Goal: Transaction & Acquisition: Purchase product/service

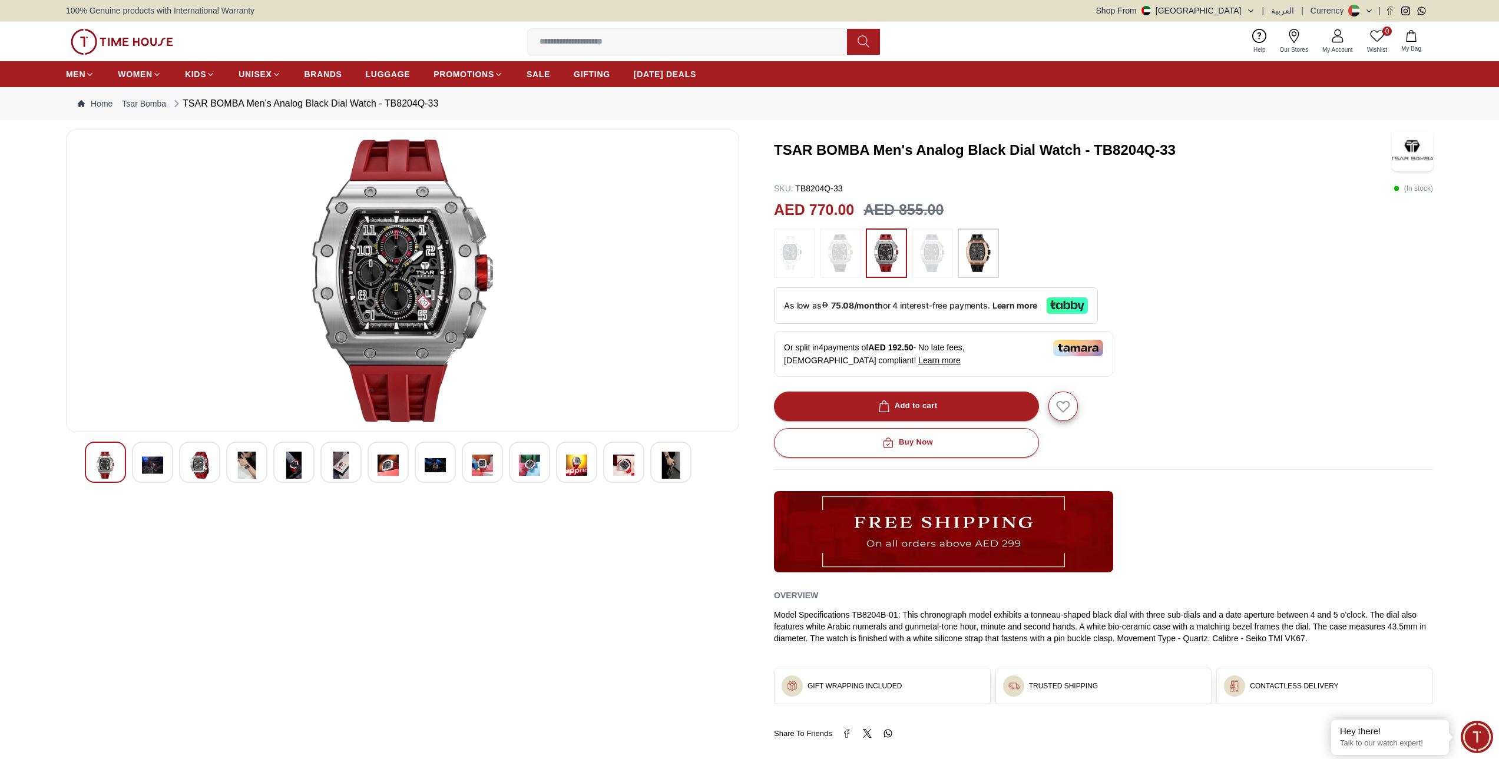
click at [204, 469] on img at bounding box center [199, 465] width 21 height 27
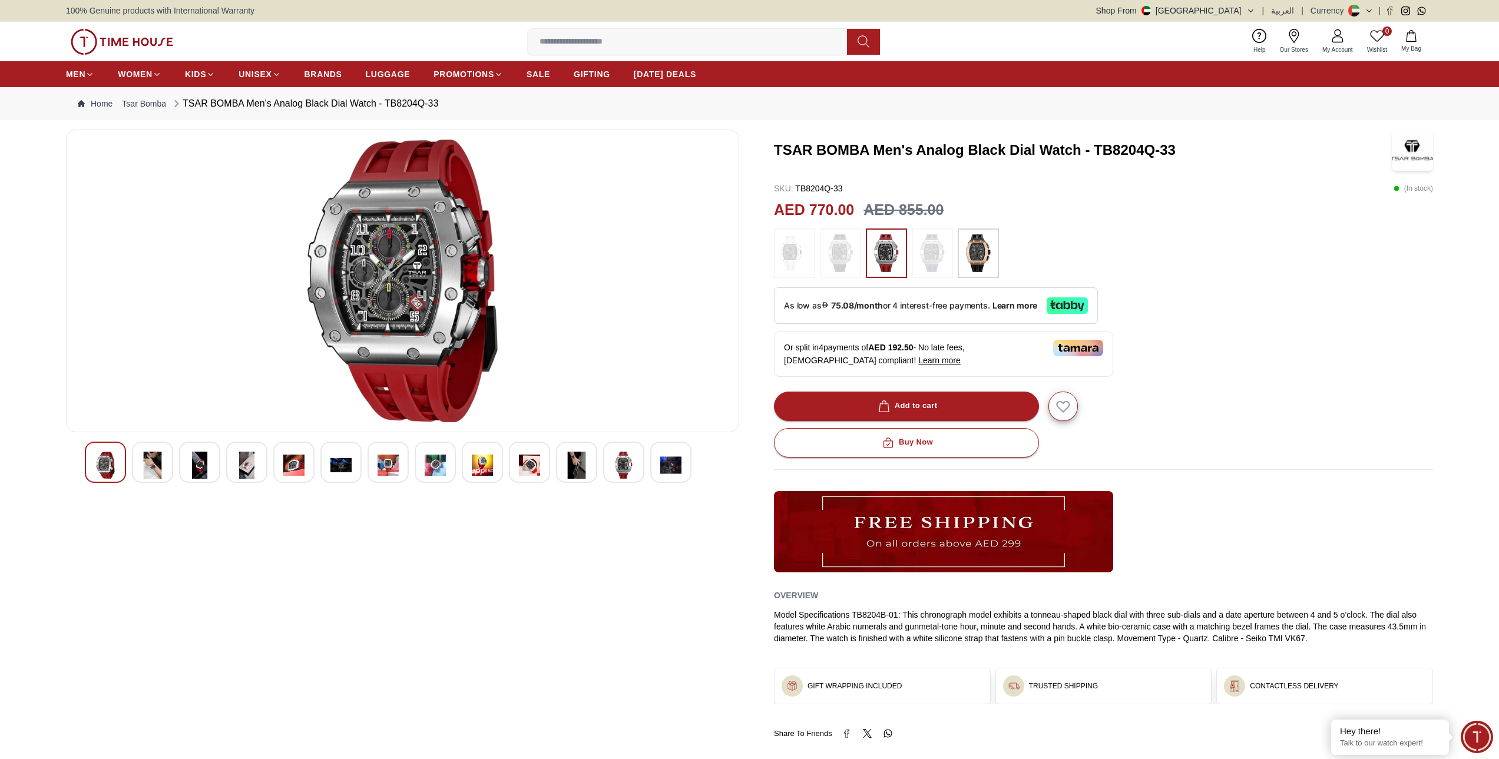
click at [202, 469] on img at bounding box center [199, 465] width 21 height 27
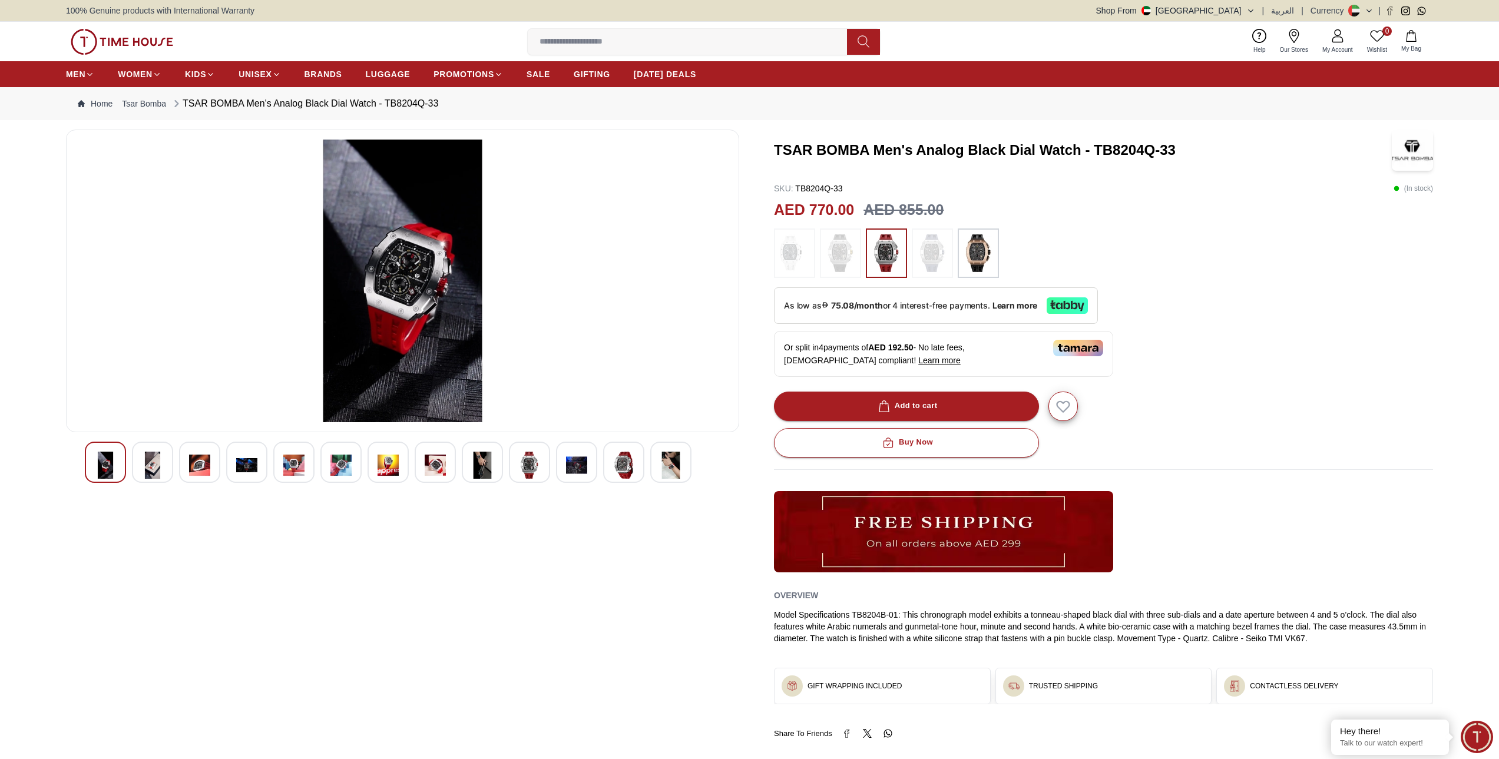
click at [107, 468] on img at bounding box center [105, 465] width 21 height 27
click at [479, 467] on img at bounding box center [482, 465] width 21 height 27
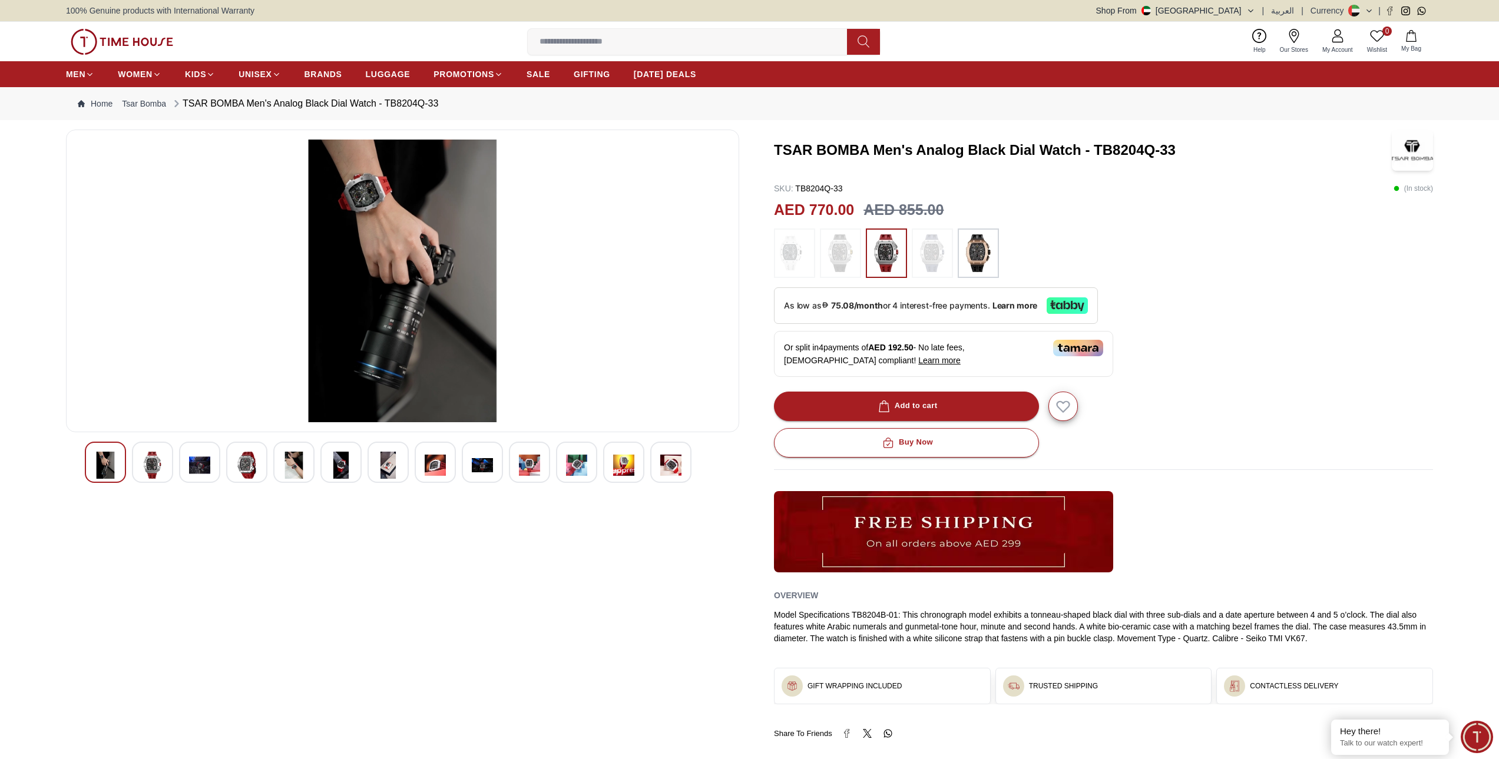
click at [160, 465] on img at bounding box center [152, 465] width 21 height 27
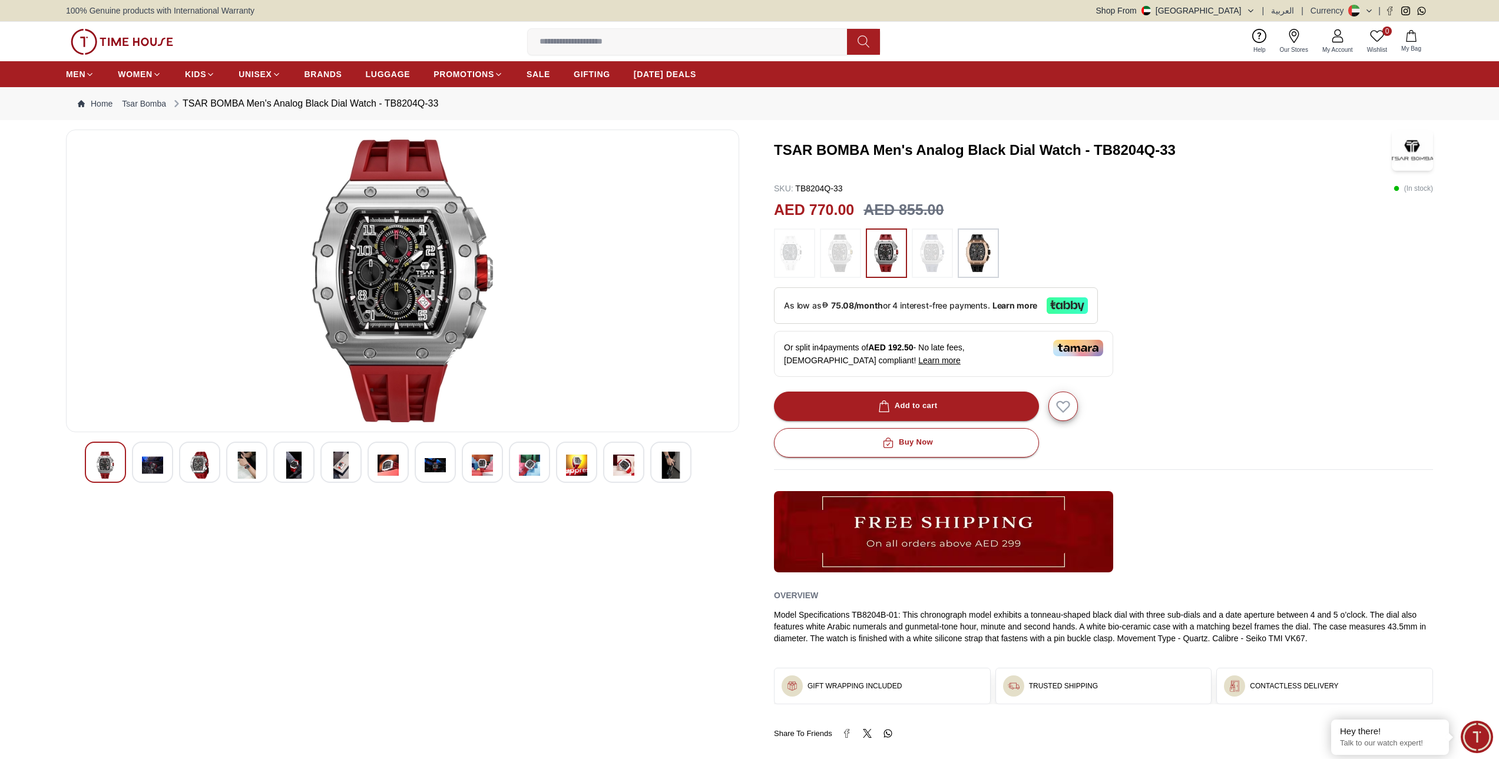
click at [200, 466] on img at bounding box center [199, 465] width 21 height 27
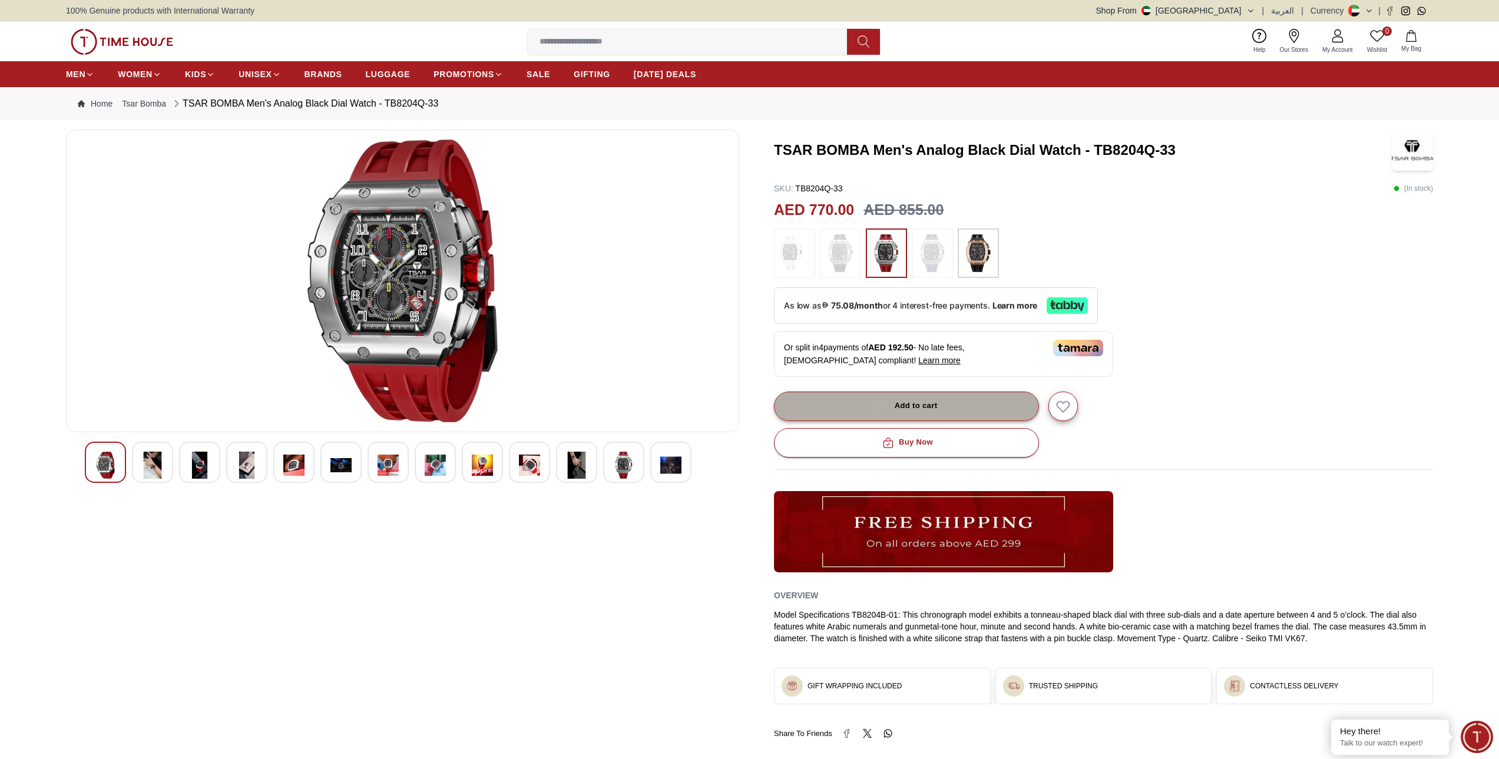
click at [954, 410] on button "Add to cart" at bounding box center [906, 406] width 265 height 29
click at [1336, 42] on icon at bounding box center [1337, 40] width 11 height 6
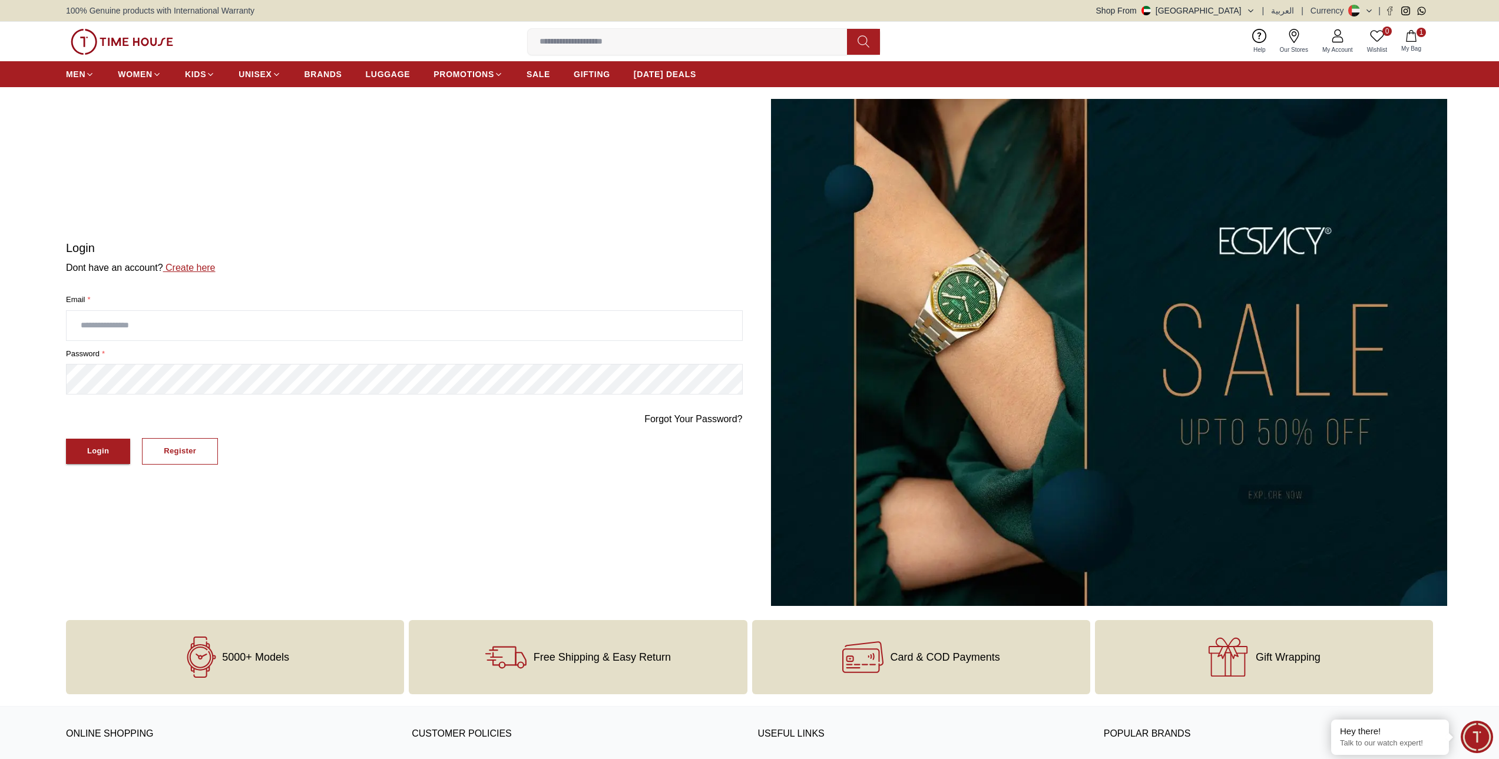
click at [189, 268] on link "Create here" at bounding box center [189, 268] width 52 height 10
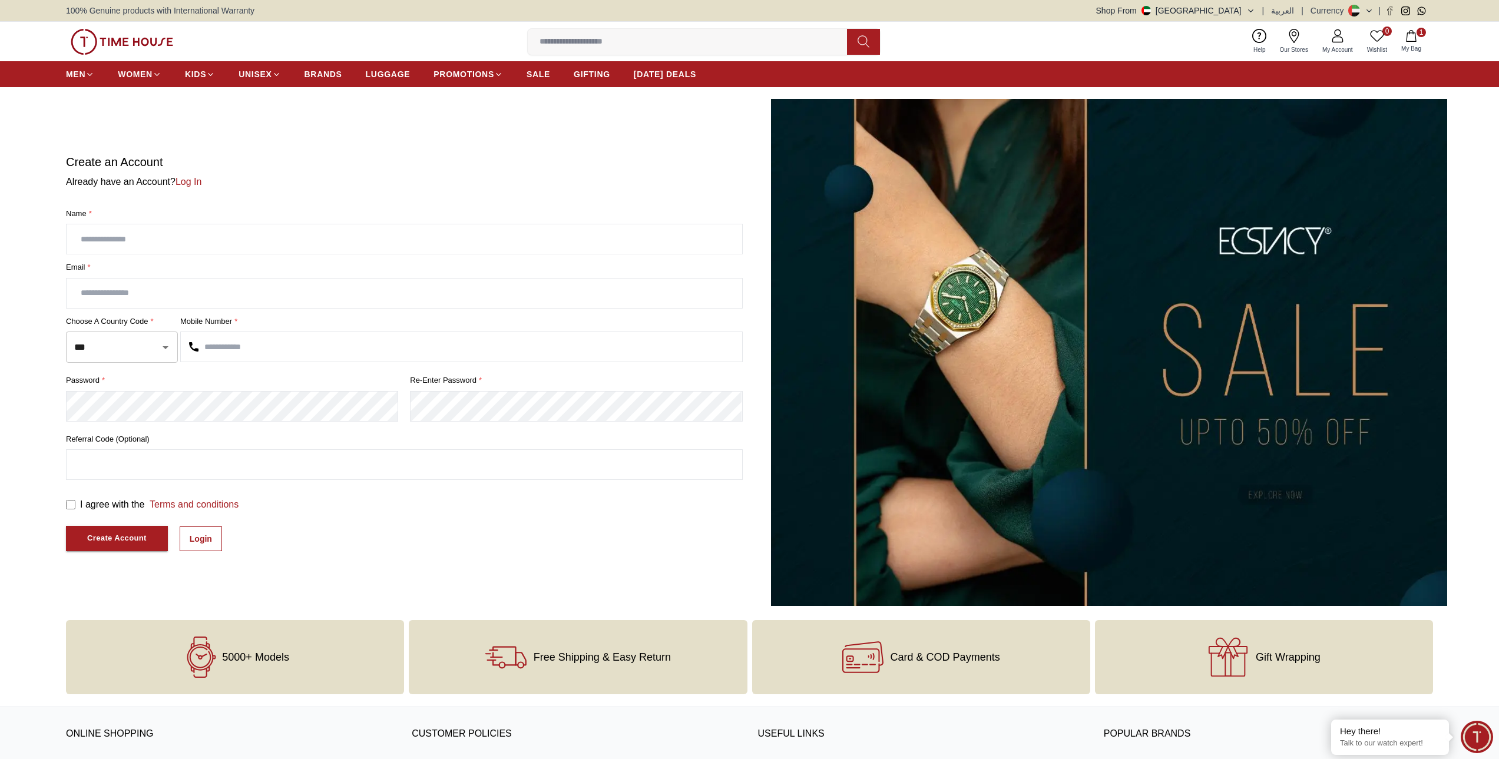
click at [224, 244] on input "text" at bounding box center [405, 238] width 676 height 29
type input "**********"
click at [269, 349] on input "text" at bounding box center [461, 346] width 561 height 29
type input "*********"
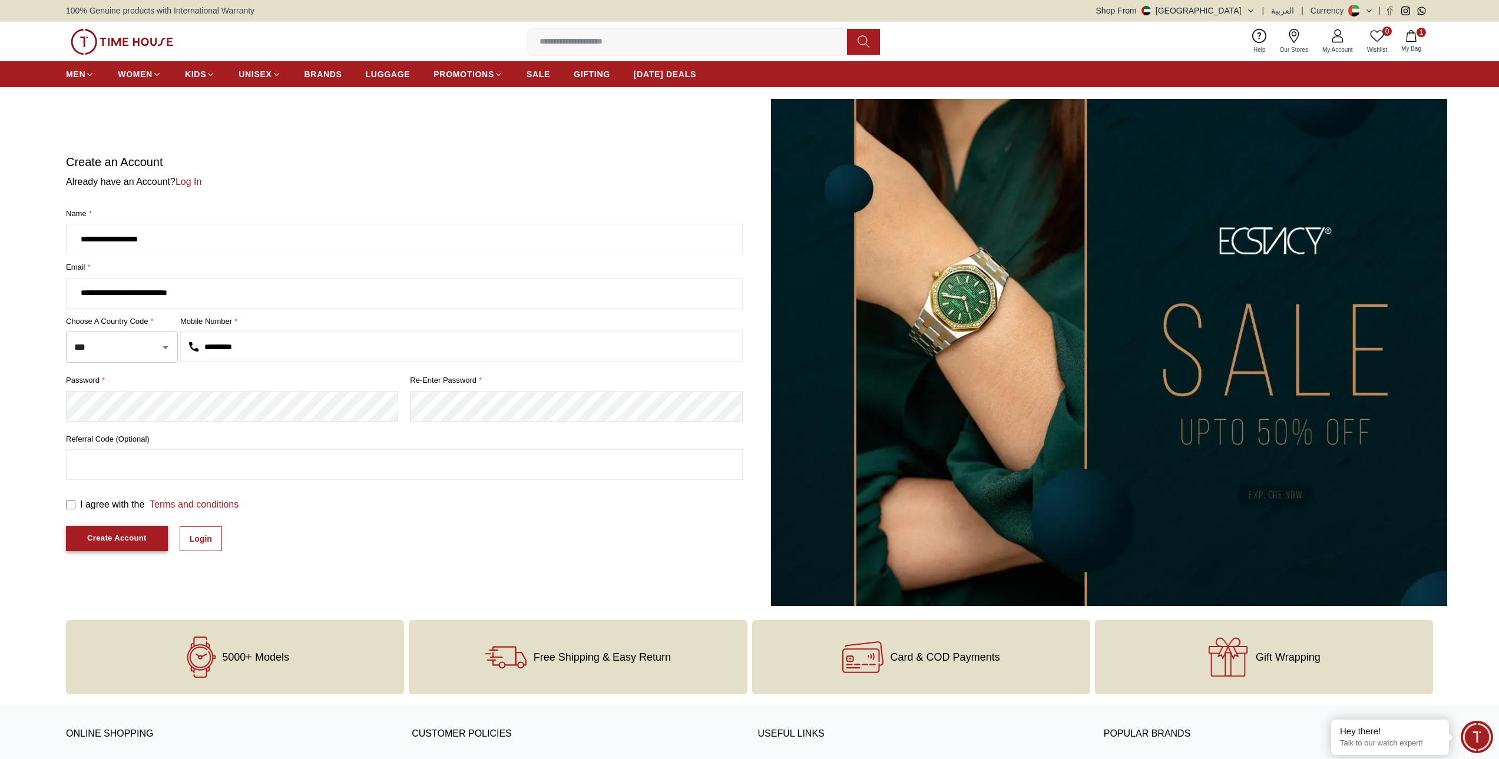
click at [115, 535] on div "Create Account" at bounding box center [116, 539] width 59 height 14
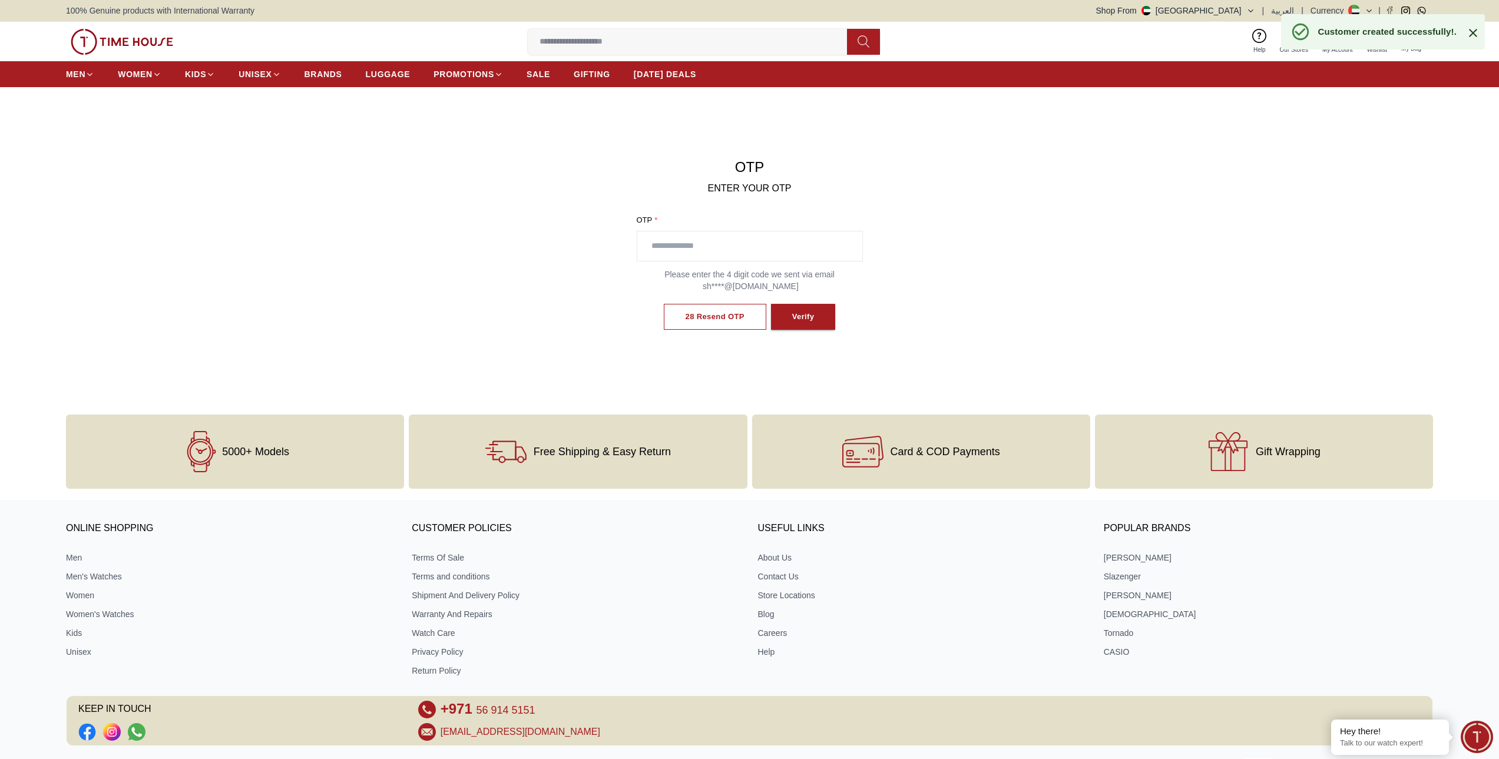
click at [710, 250] on input "text" at bounding box center [749, 245] width 225 height 29
click at [707, 246] on input "text" at bounding box center [749, 245] width 225 height 29
type input "****"
click at [803, 320] on div "Verify" at bounding box center [797, 317] width 22 height 14
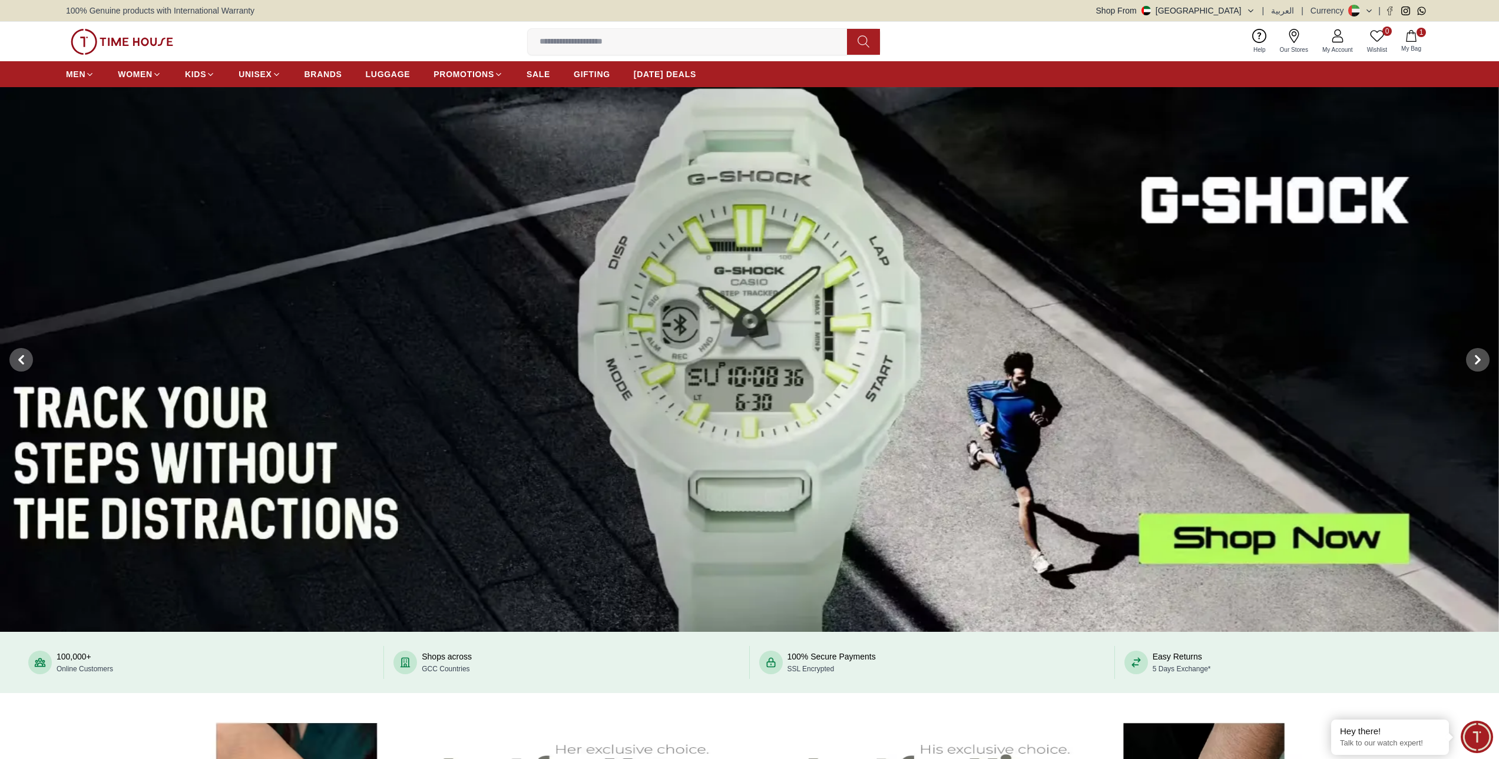
click at [1340, 37] on icon at bounding box center [1337, 36] width 14 height 14
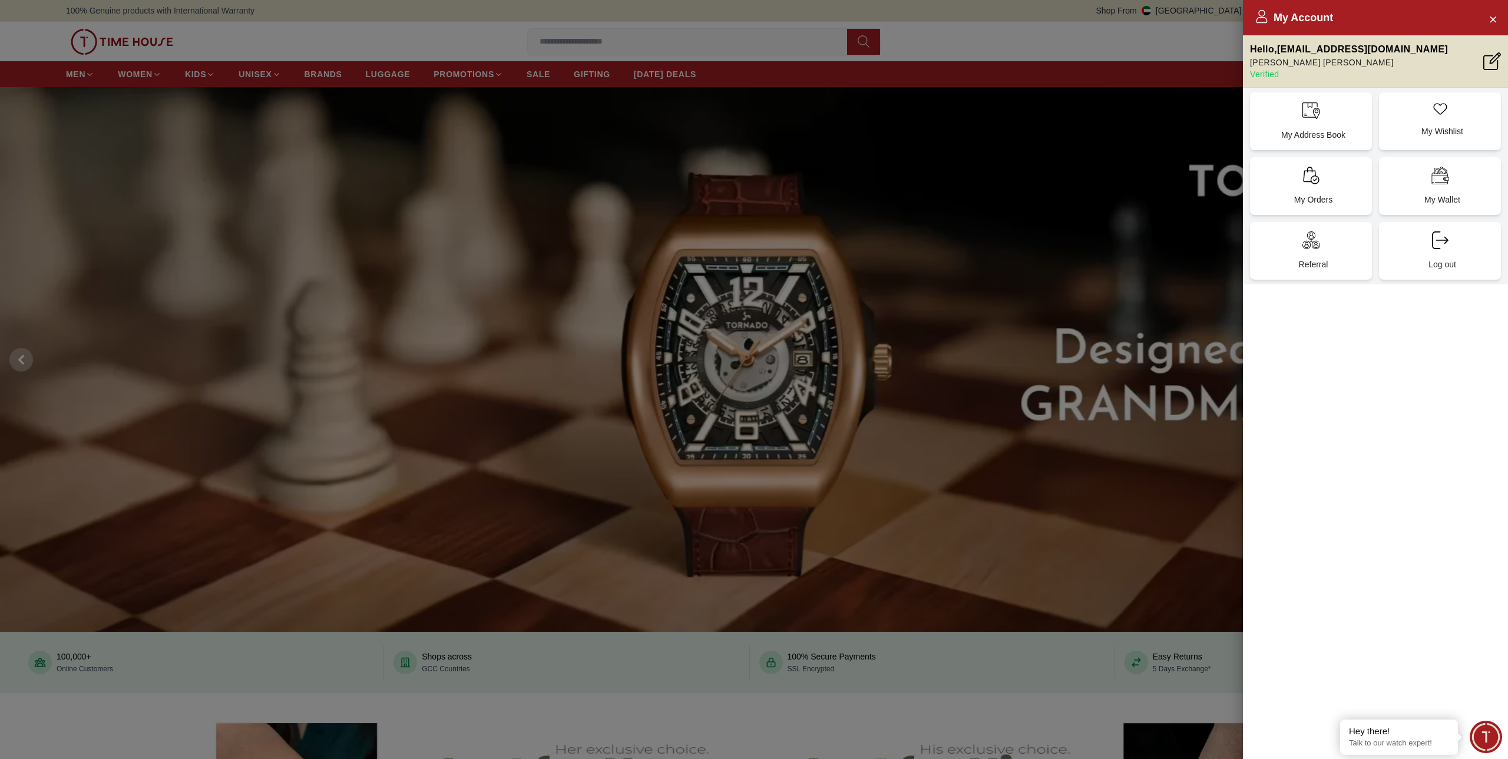
click at [1213, 343] on div at bounding box center [754, 379] width 1508 height 759
click at [1165, 157] on div at bounding box center [754, 379] width 1508 height 759
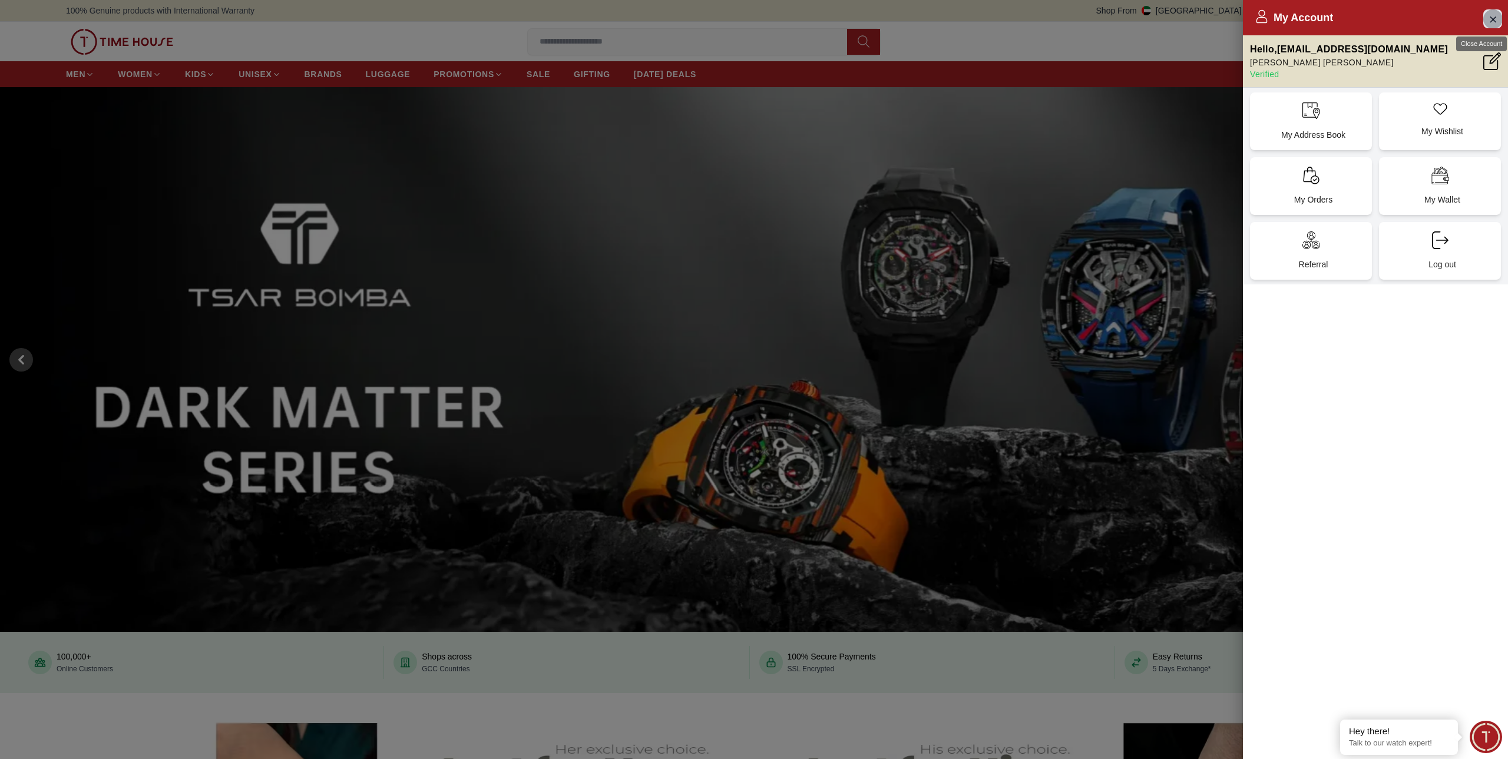
click at [1493, 19] on icon "Close Account" at bounding box center [1492, 18] width 5 height 5
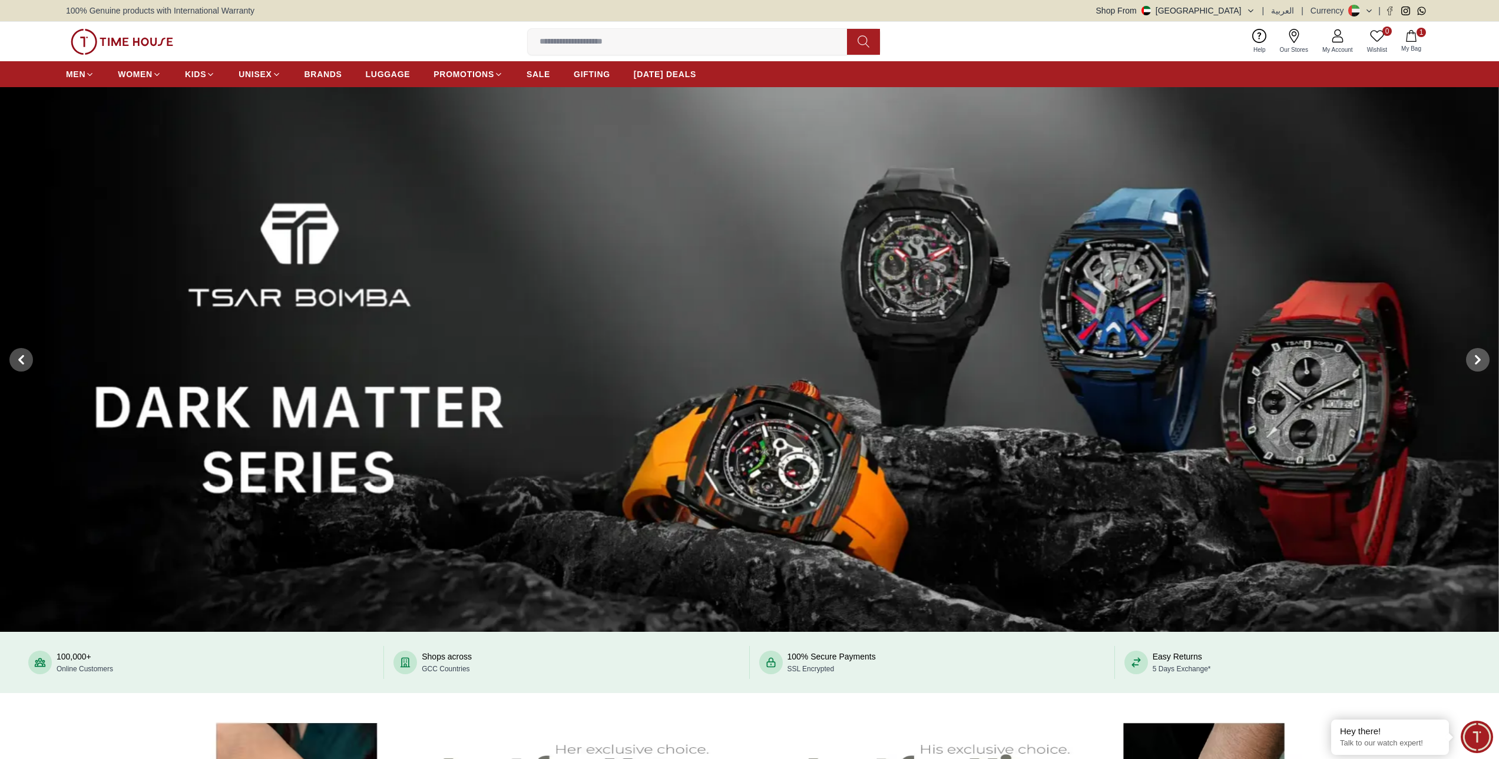
click at [1413, 38] on icon "button" at bounding box center [1411, 36] width 12 height 12
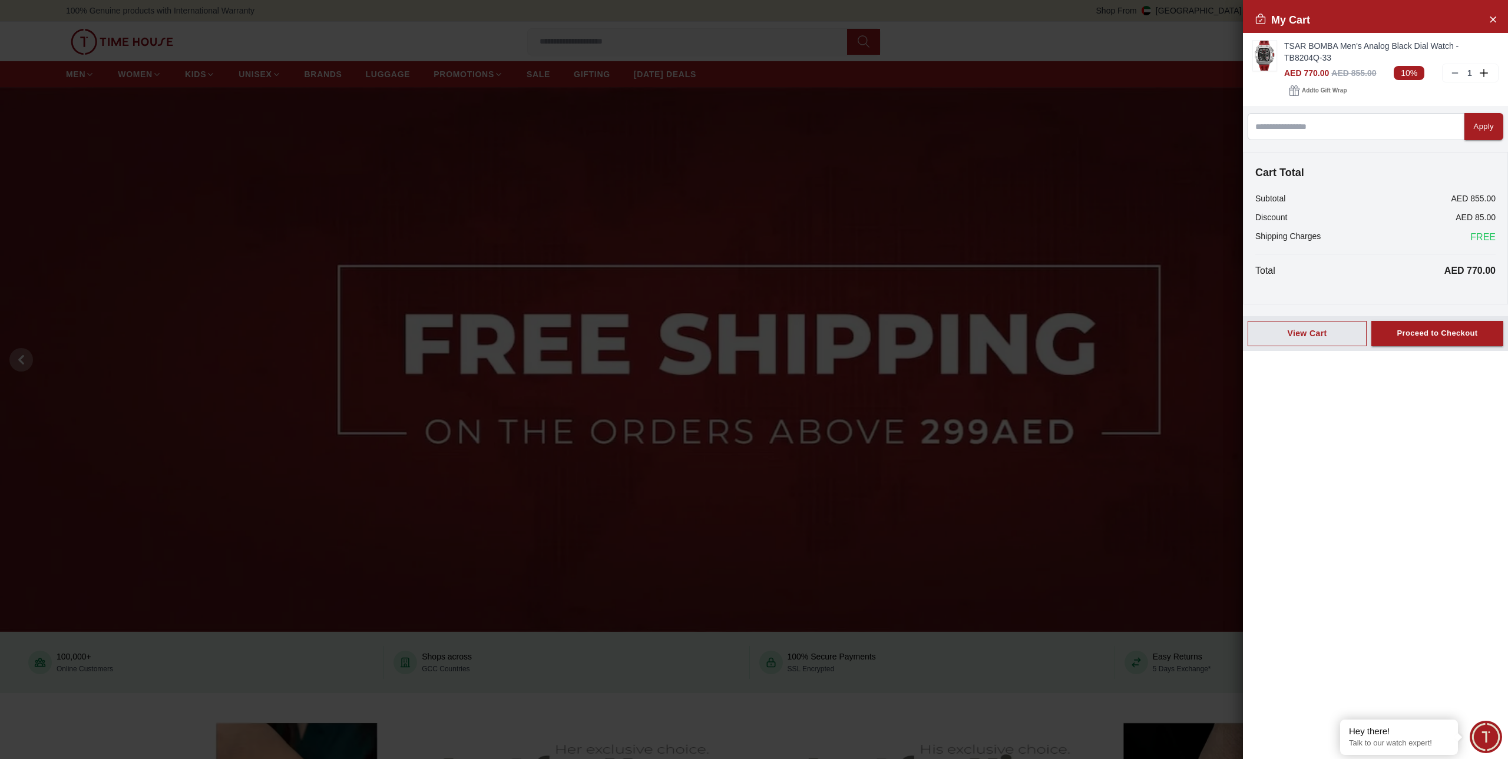
click at [862, 196] on div at bounding box center [754, 379] width 1508 height 759
click at [1491, 19] on icon "Close Account" at bounding box center [1492, 19] width 9 height 15
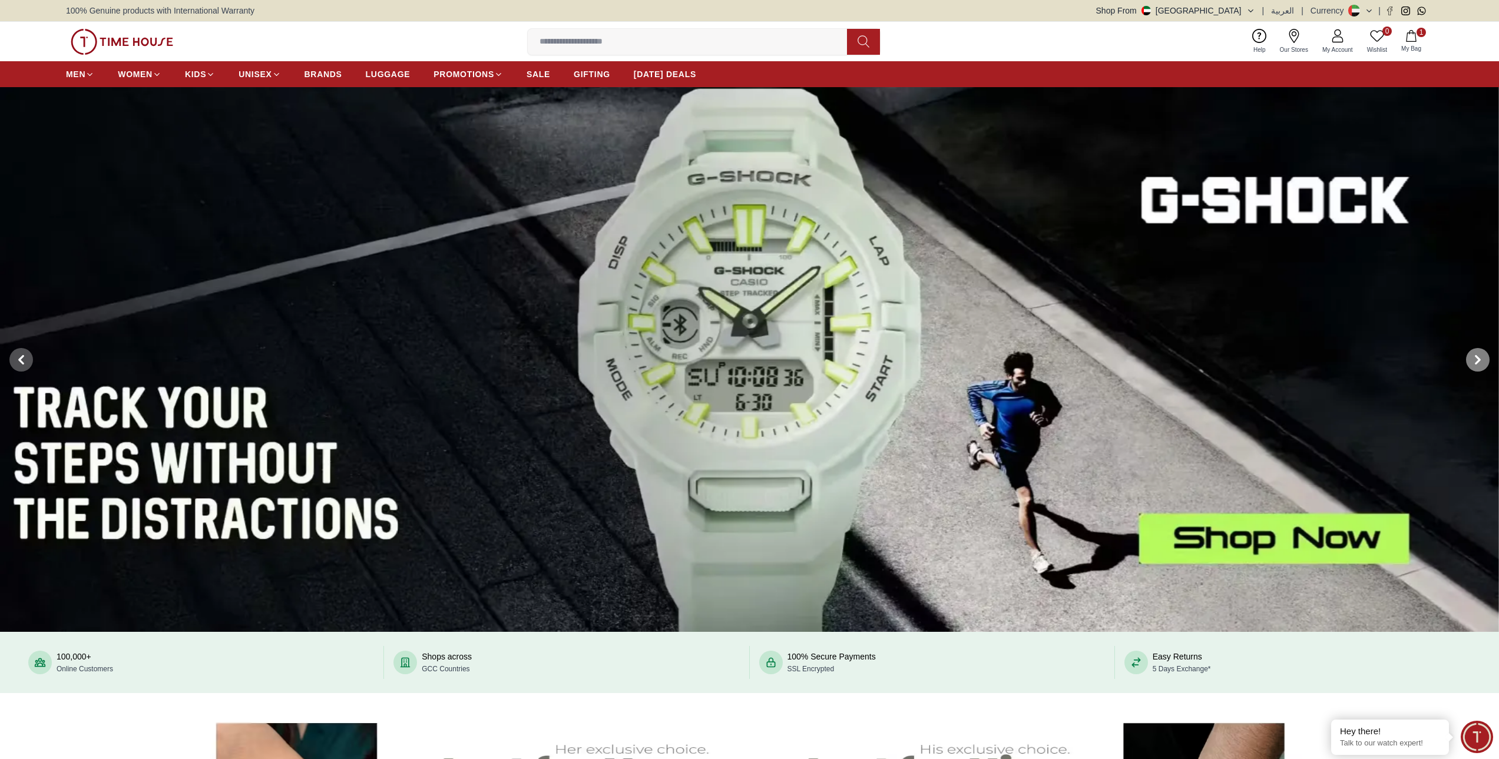
click at [1477, 358] on icon at bounding box center [1478, 360] width 4 height 8
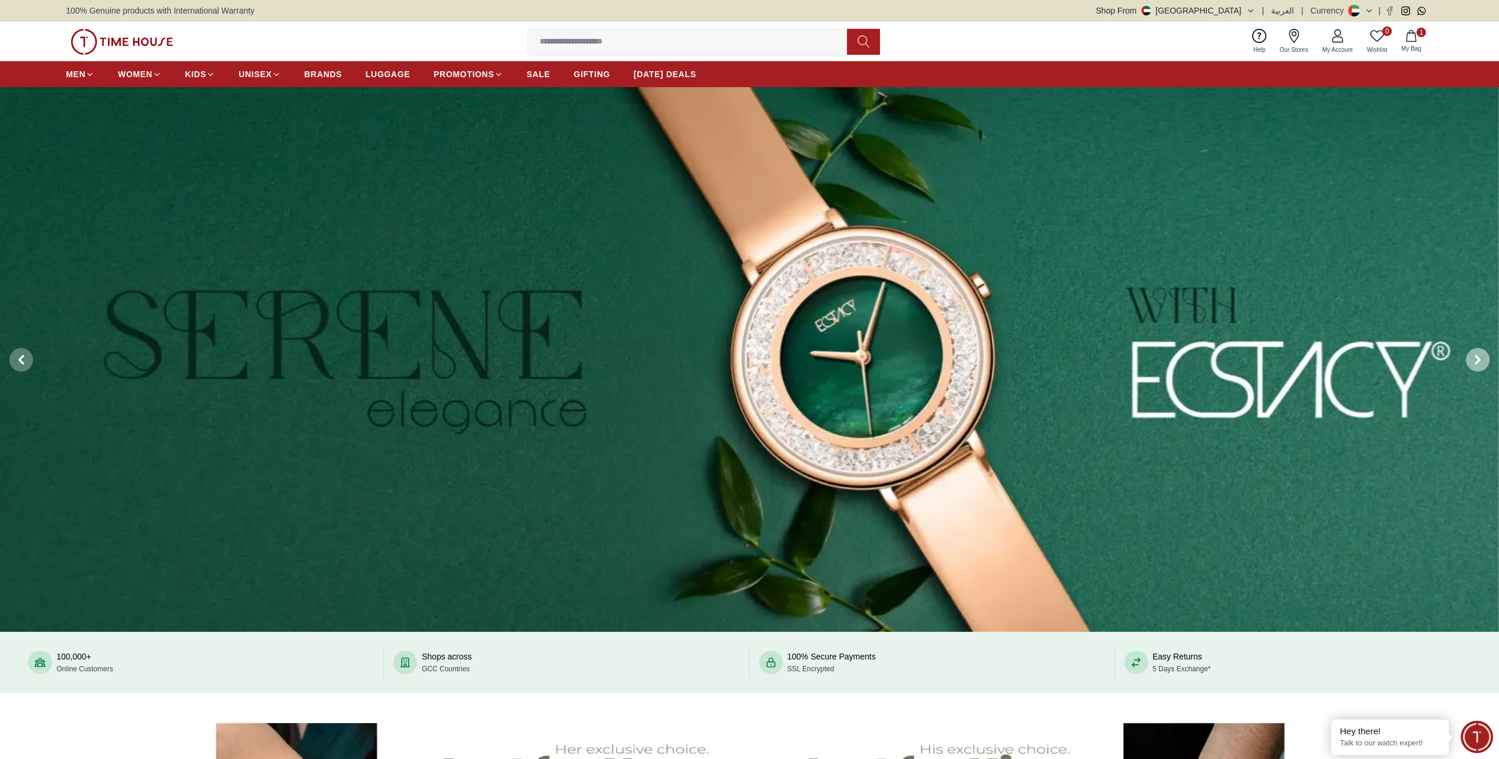
click at [1482, 358] on icon at bounding box center [1477, 359] width 9 height 9
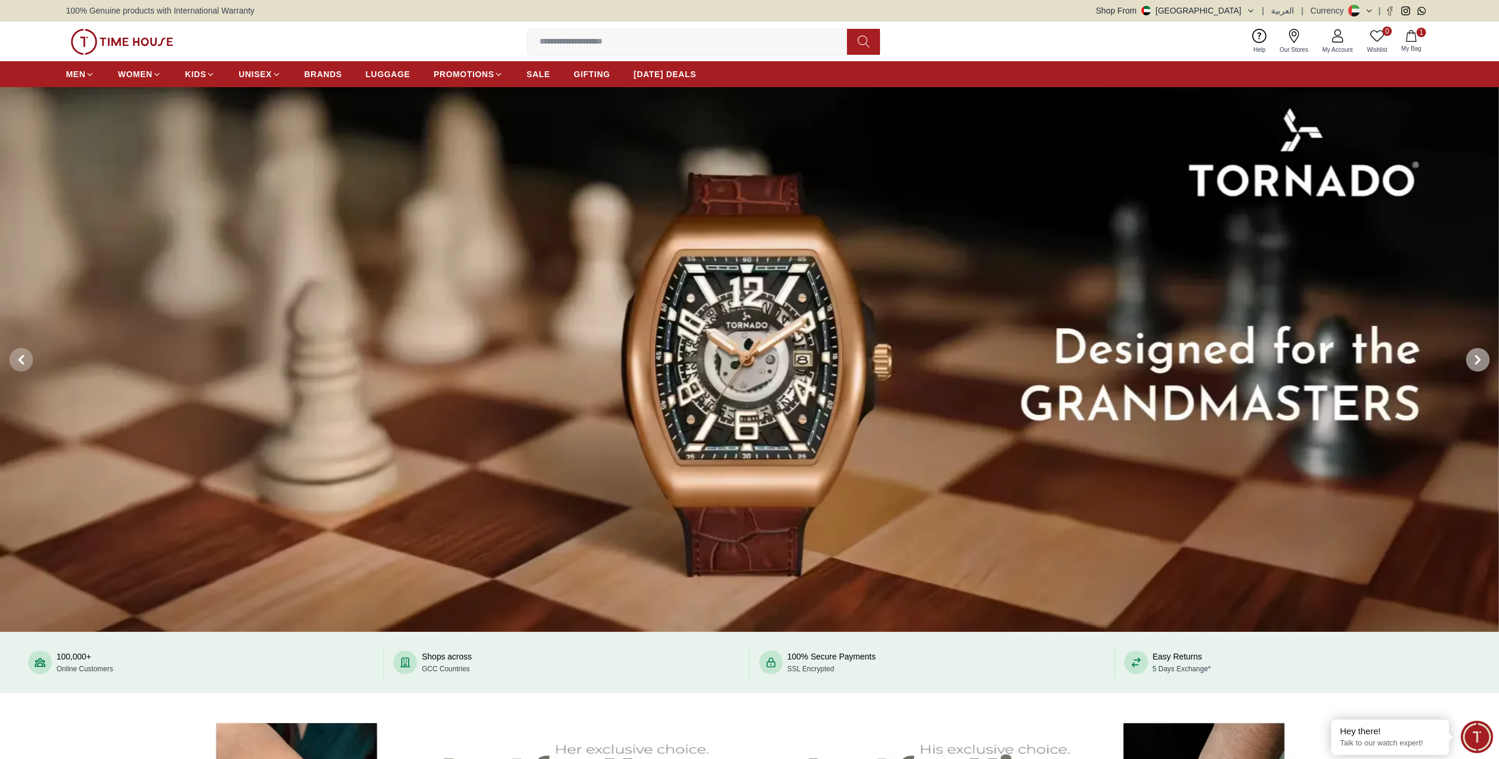
click at [1482, 358] on icon at bounding box center [1477, 359] width 9 height 9
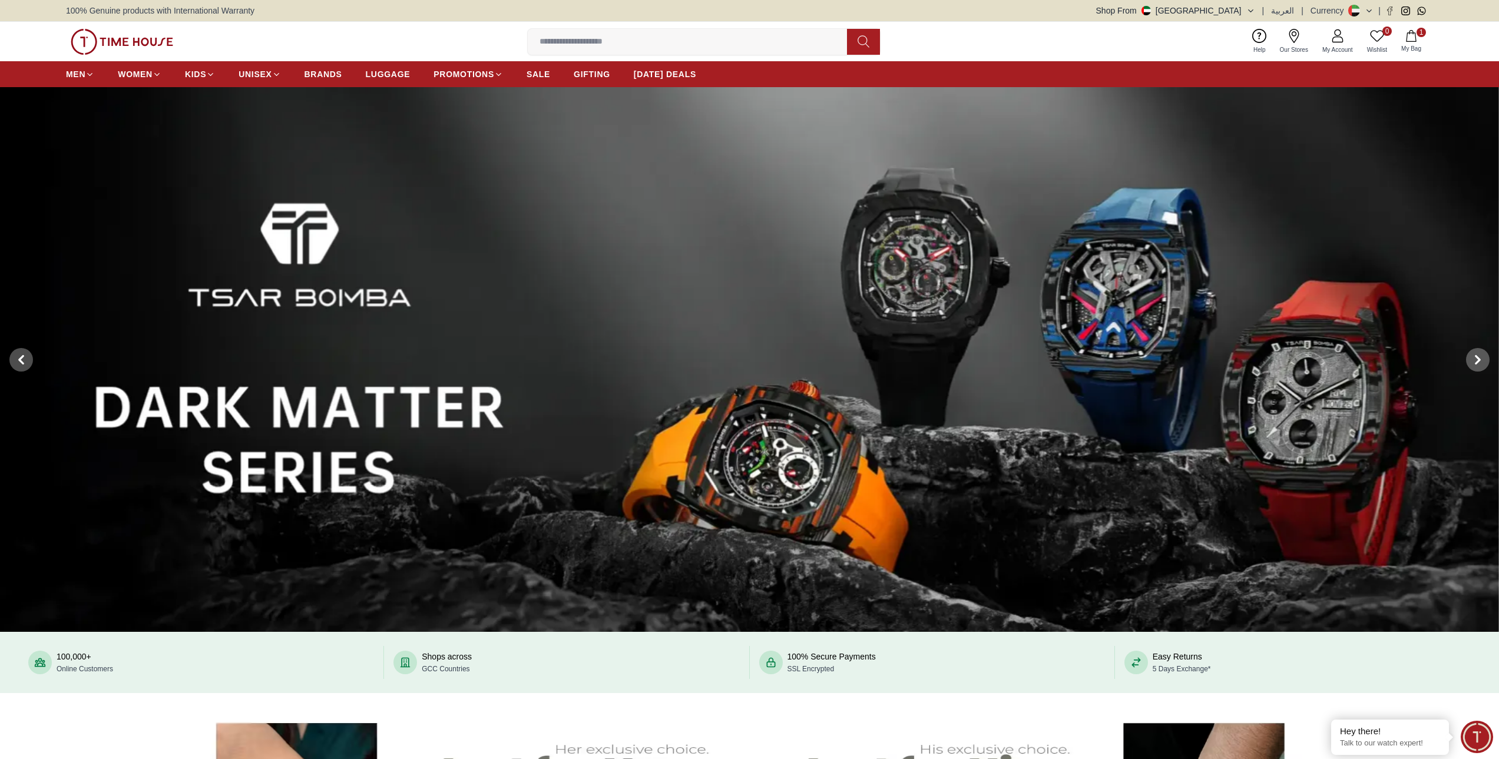
click at [1162, 325] on img at bounding box center [749, 359] width 1499 height 545
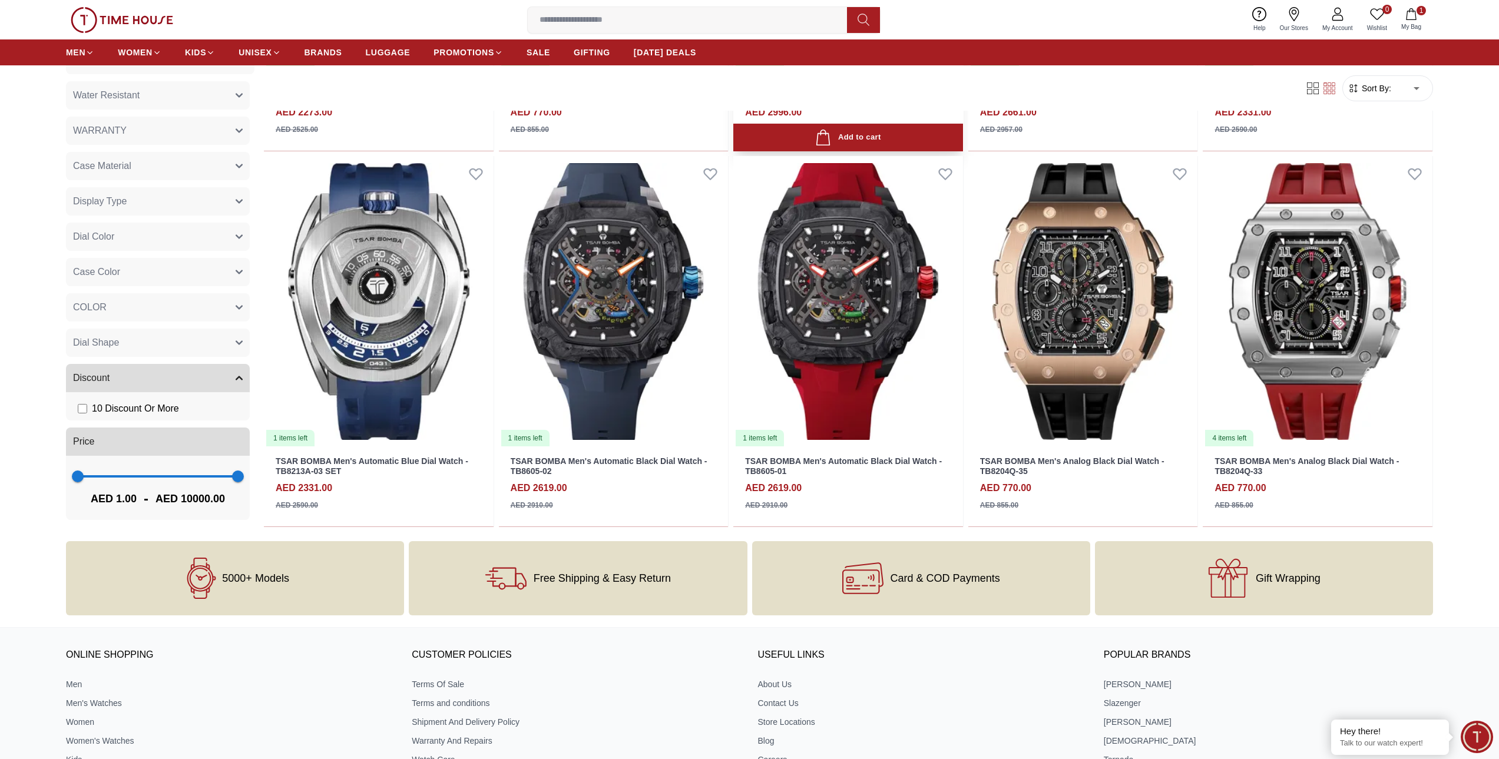
scroll to position [1214, 0]
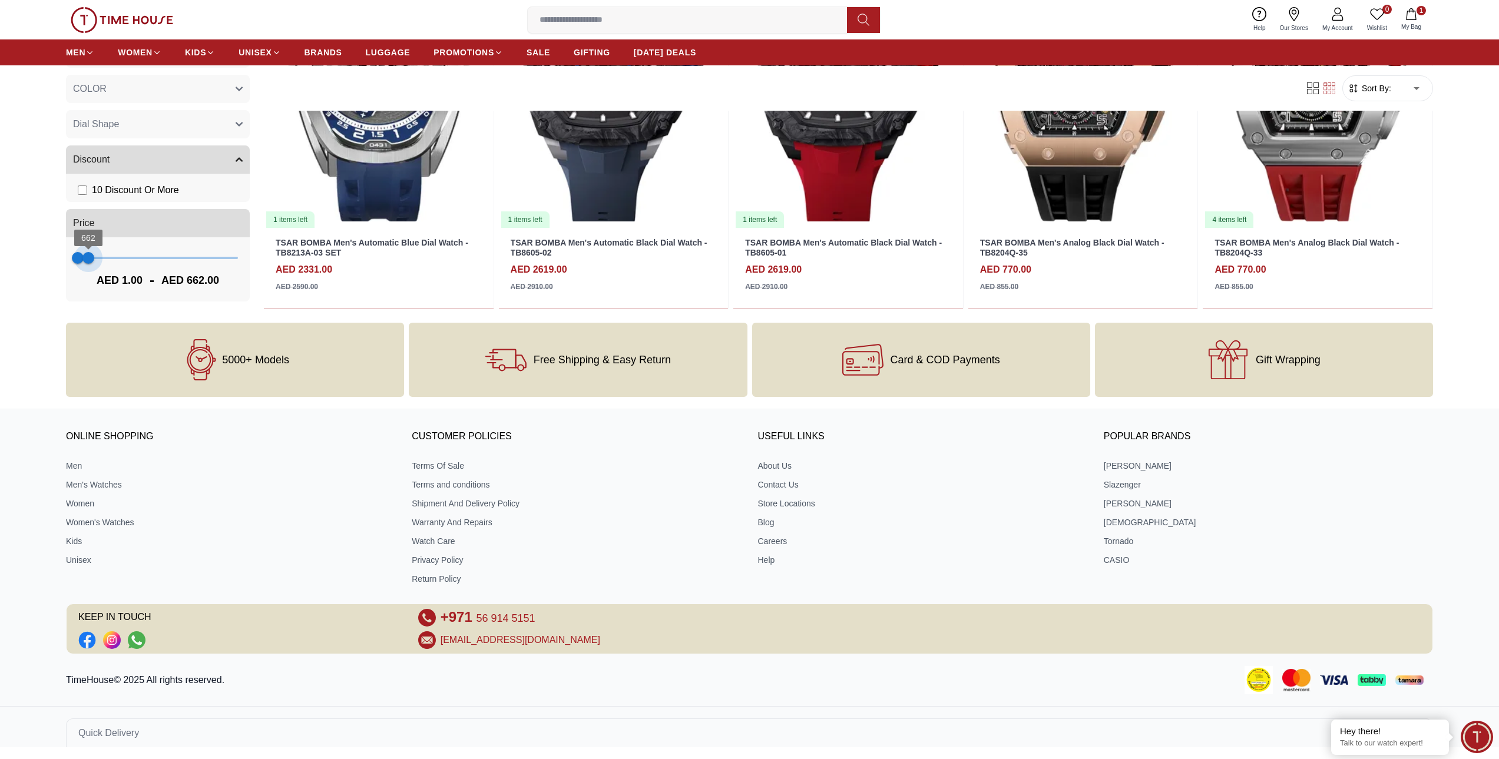
type input "***"
drag, startPoint x: 230, startPoint y: 259, endPoint x: 88, endPoint y: 321, distance: 154.3
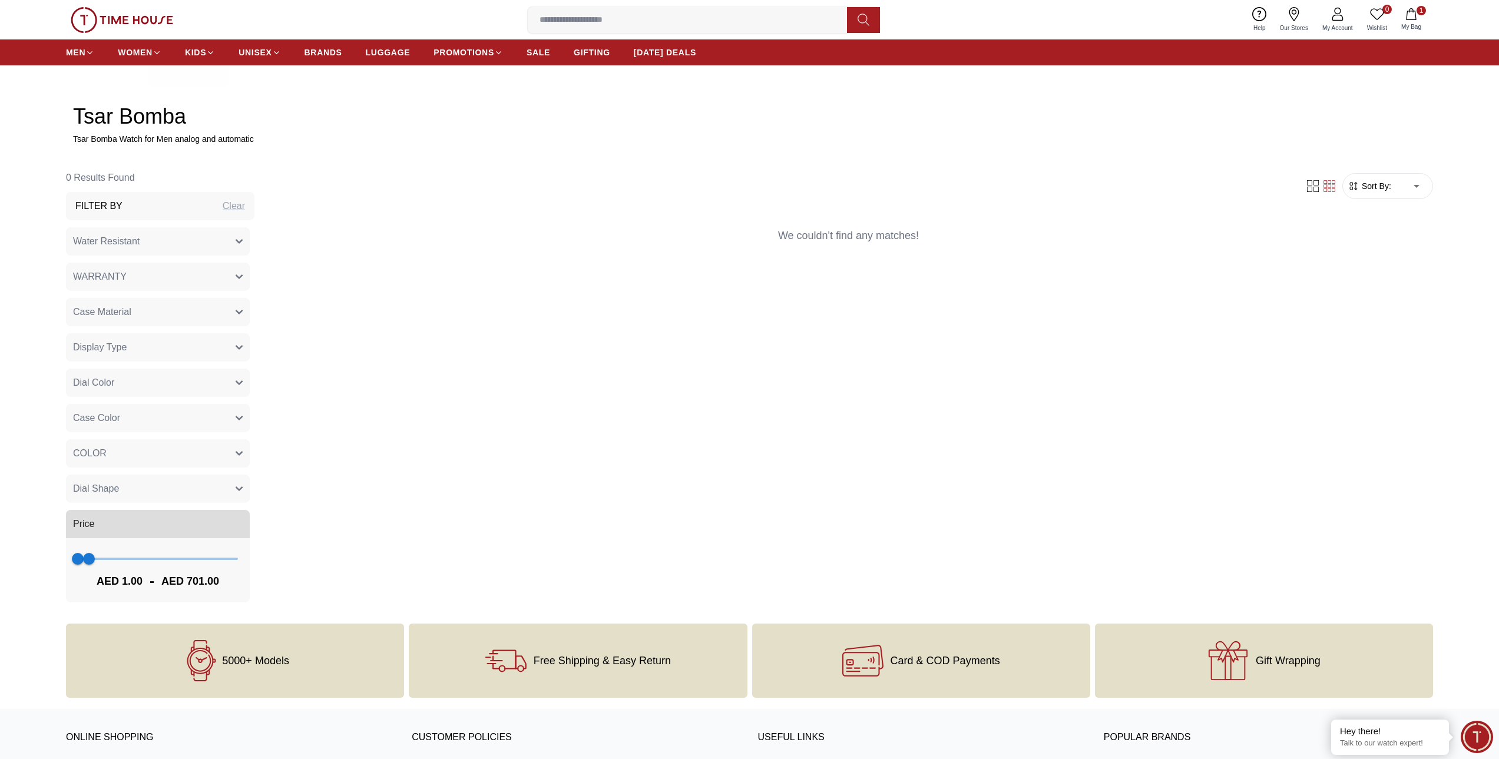
scroll to position [530, 0]
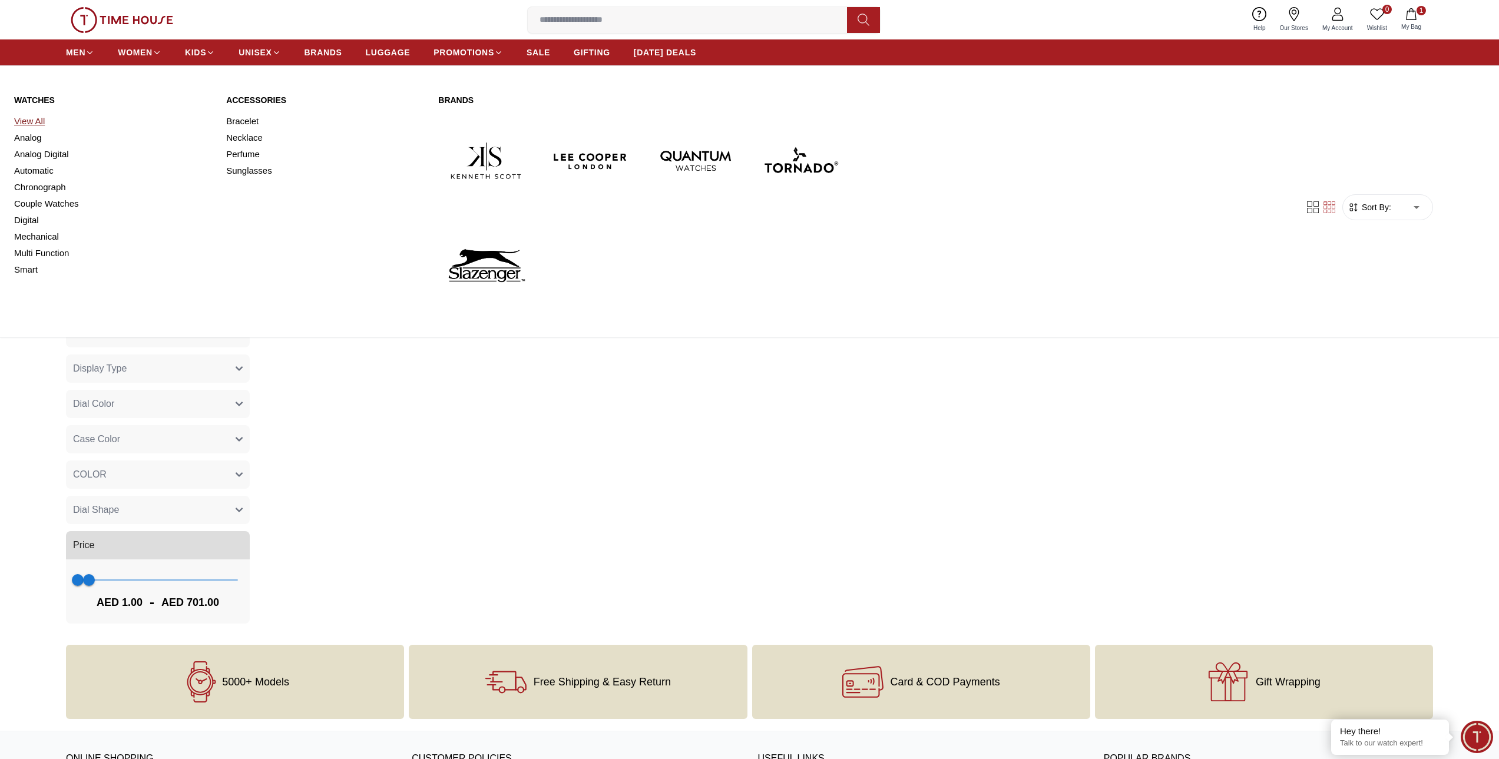
click at [31, 121] on link "View All" at bounding box center [113, 121] width 198 height 16
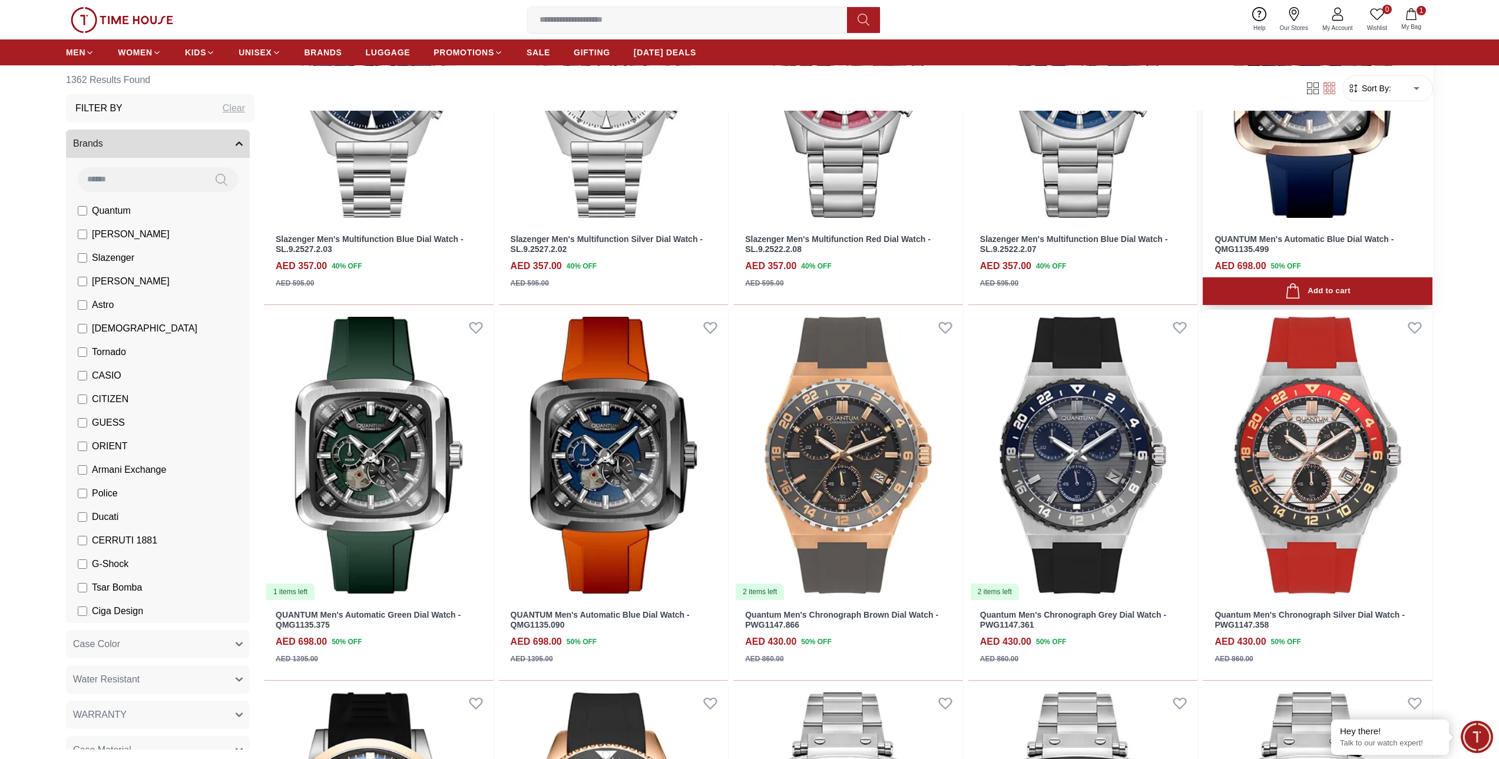
scroll to position [1826, 0]
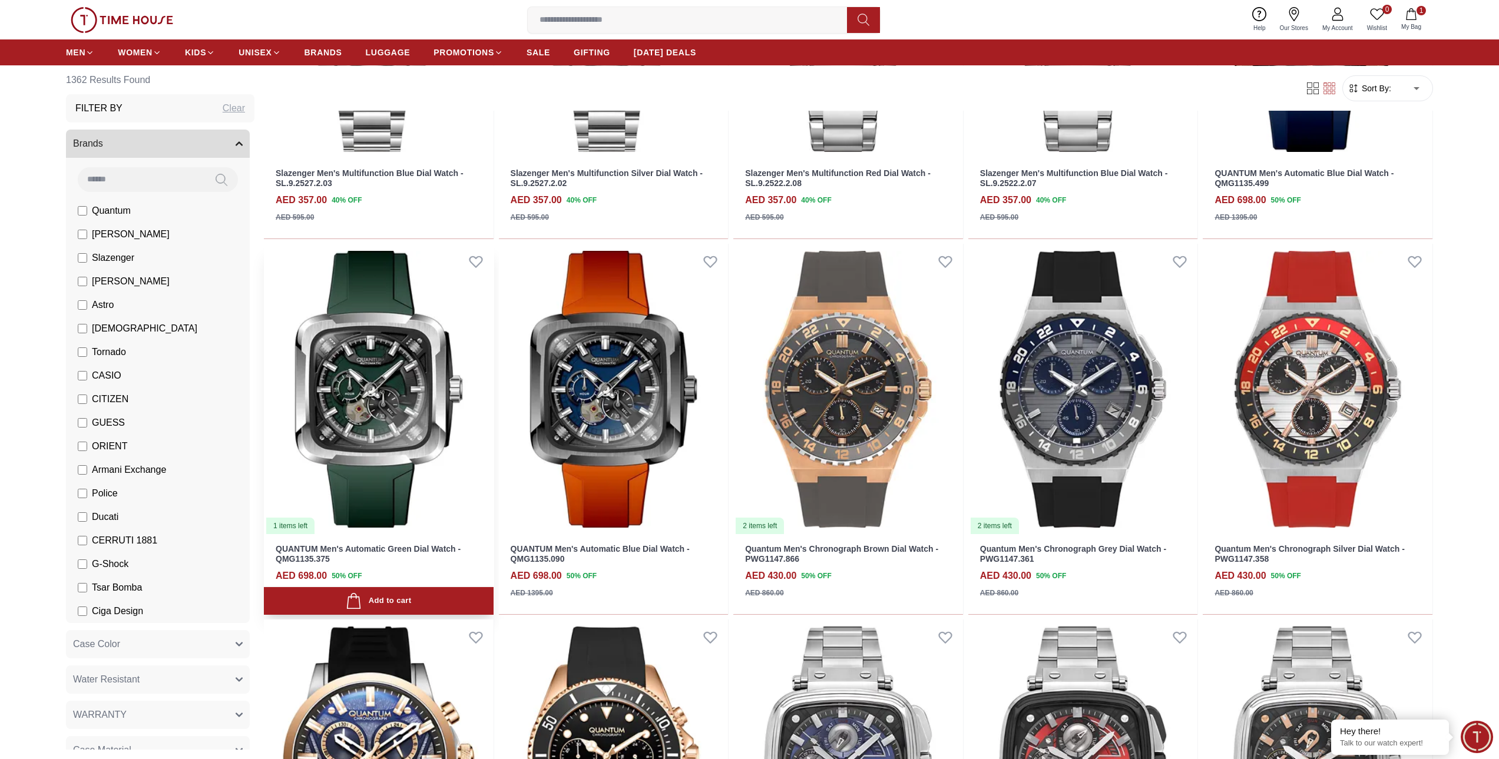
click at [352, 376] on img at bounding box center [379, 389] width 230 height 291
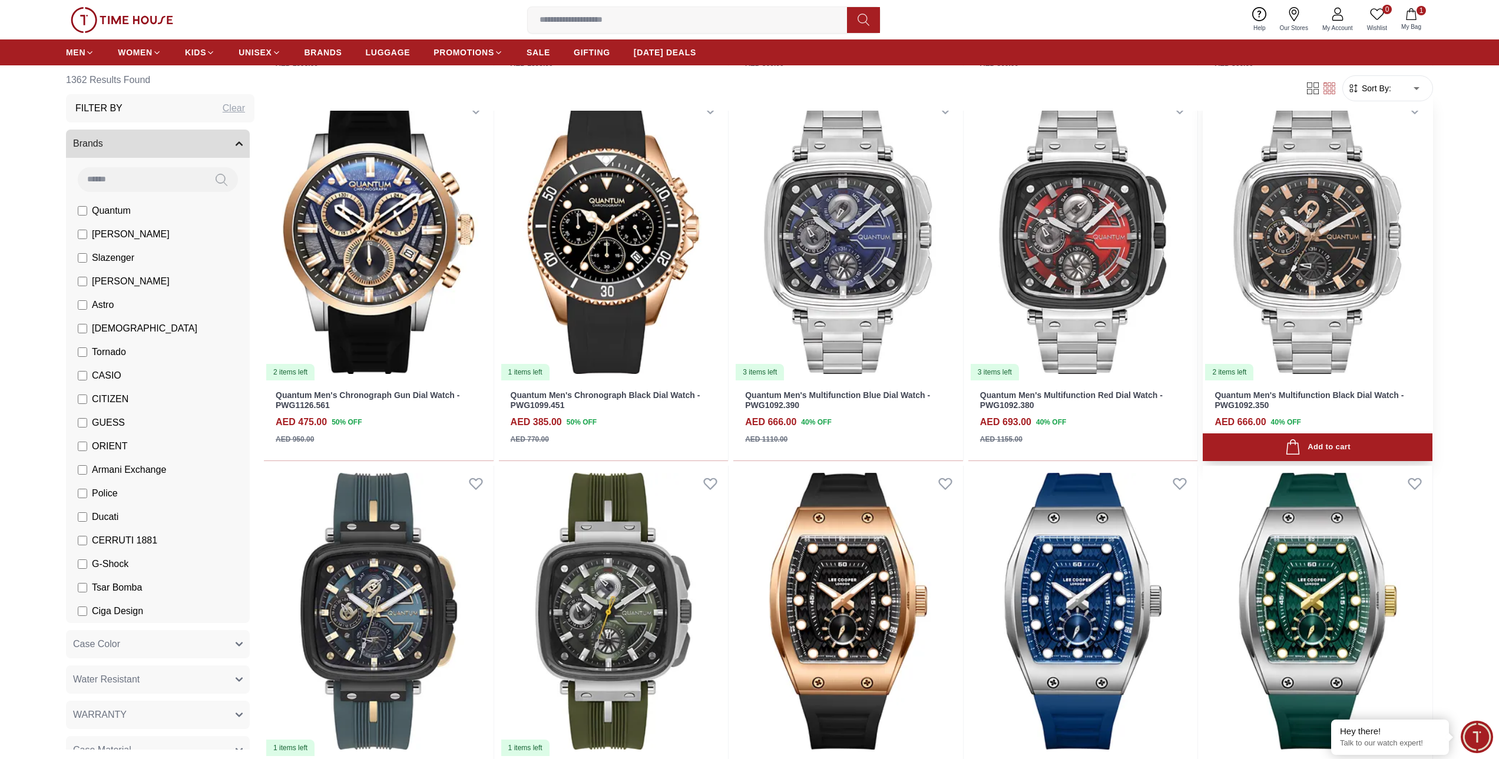
scroll to position [2379, 0]
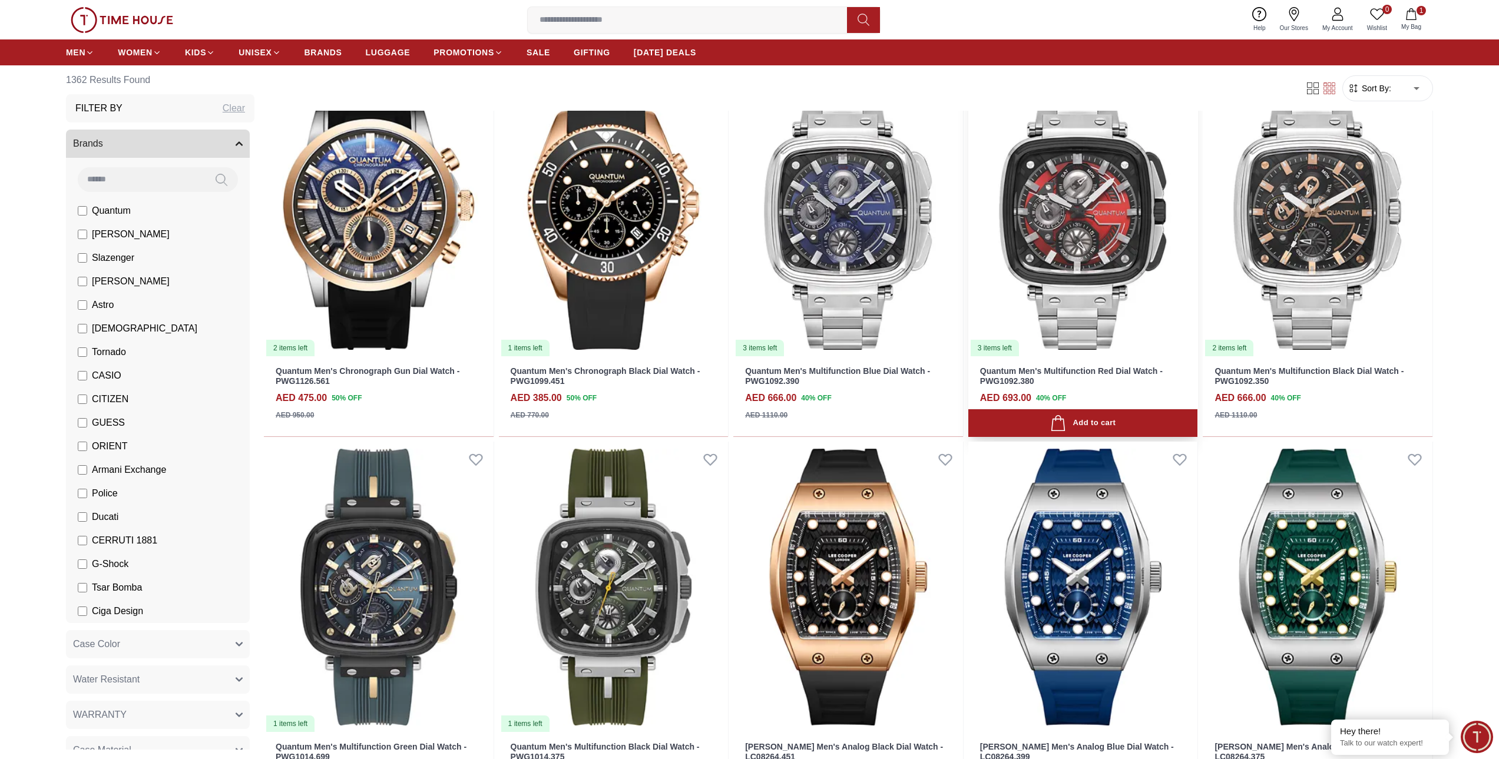
click at [1115, 213] on img at bounding box center [1083, 211] width 230 height 291
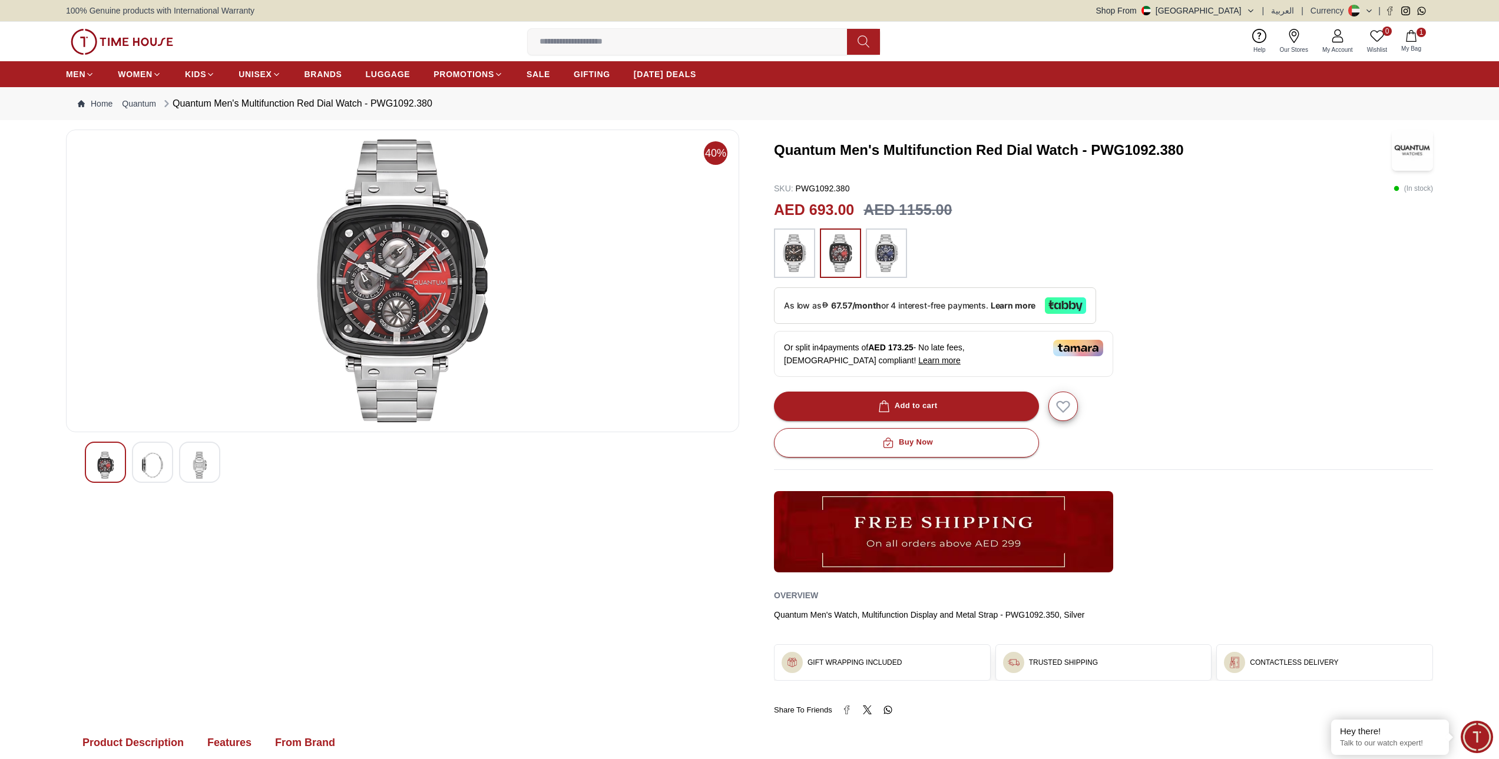
click at [206, 461] on img at bounding box center [199, 465] width 21 height 27
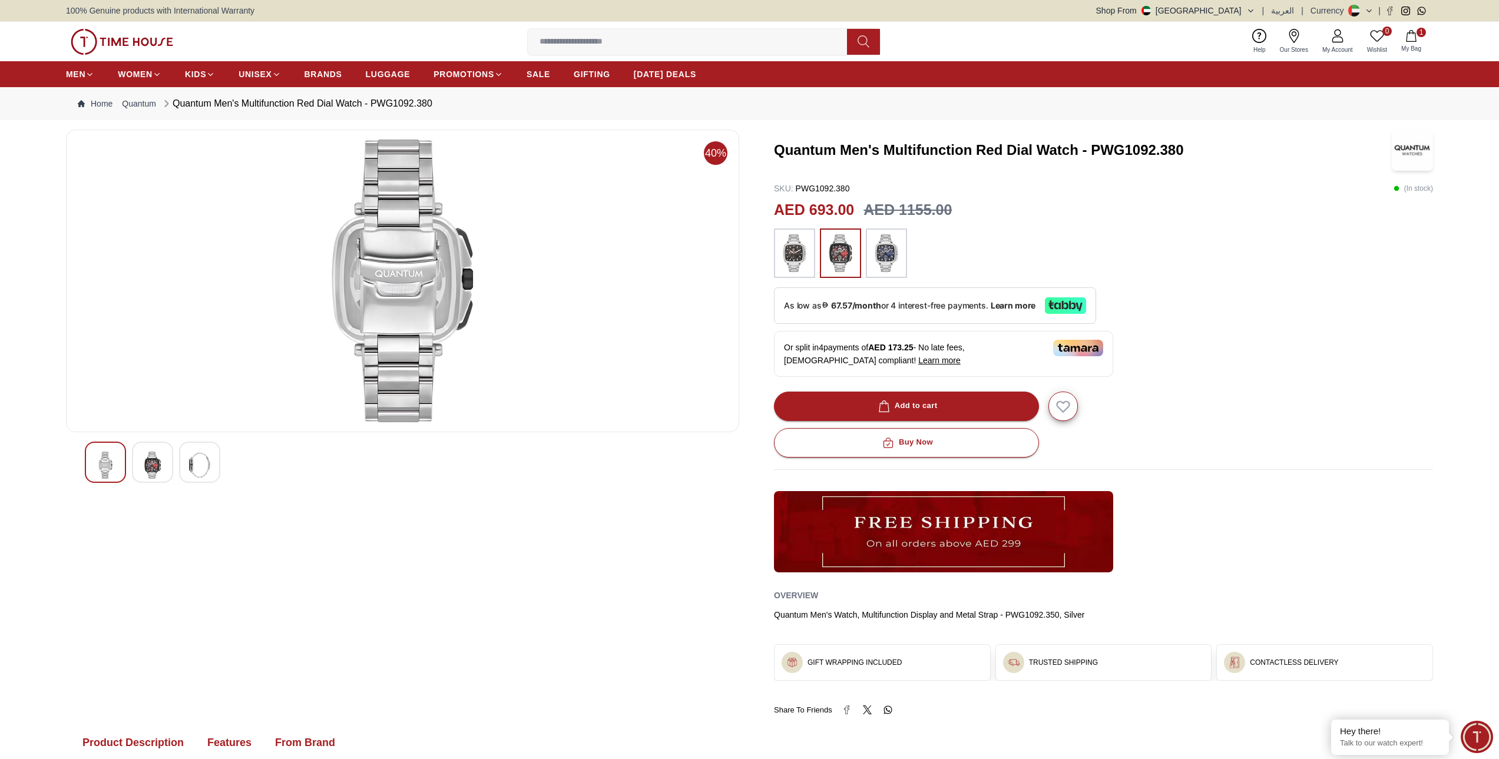
click at [156, 466] on img at bounding box center [152, 465] width 21 height 27
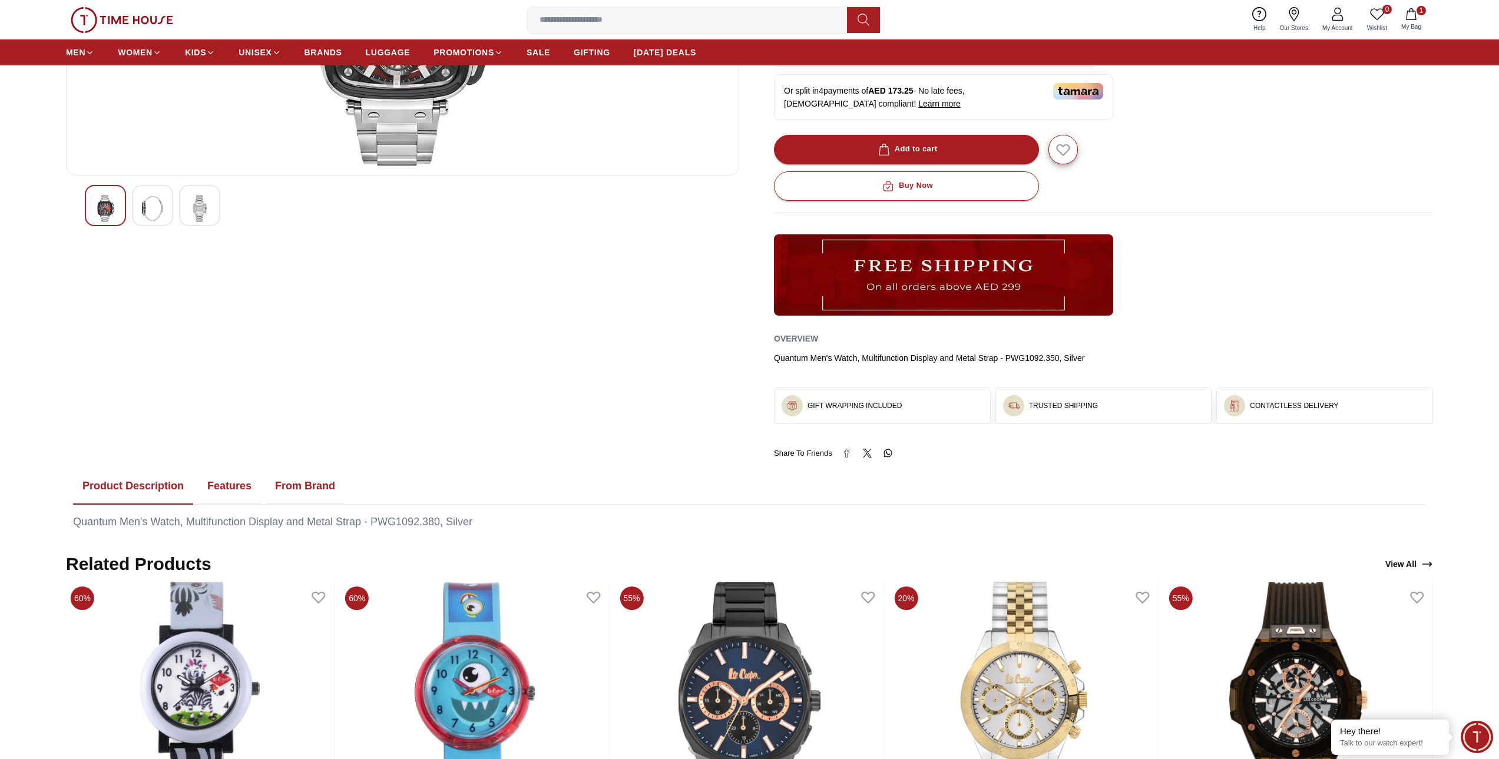
scroll to position [294, 0]
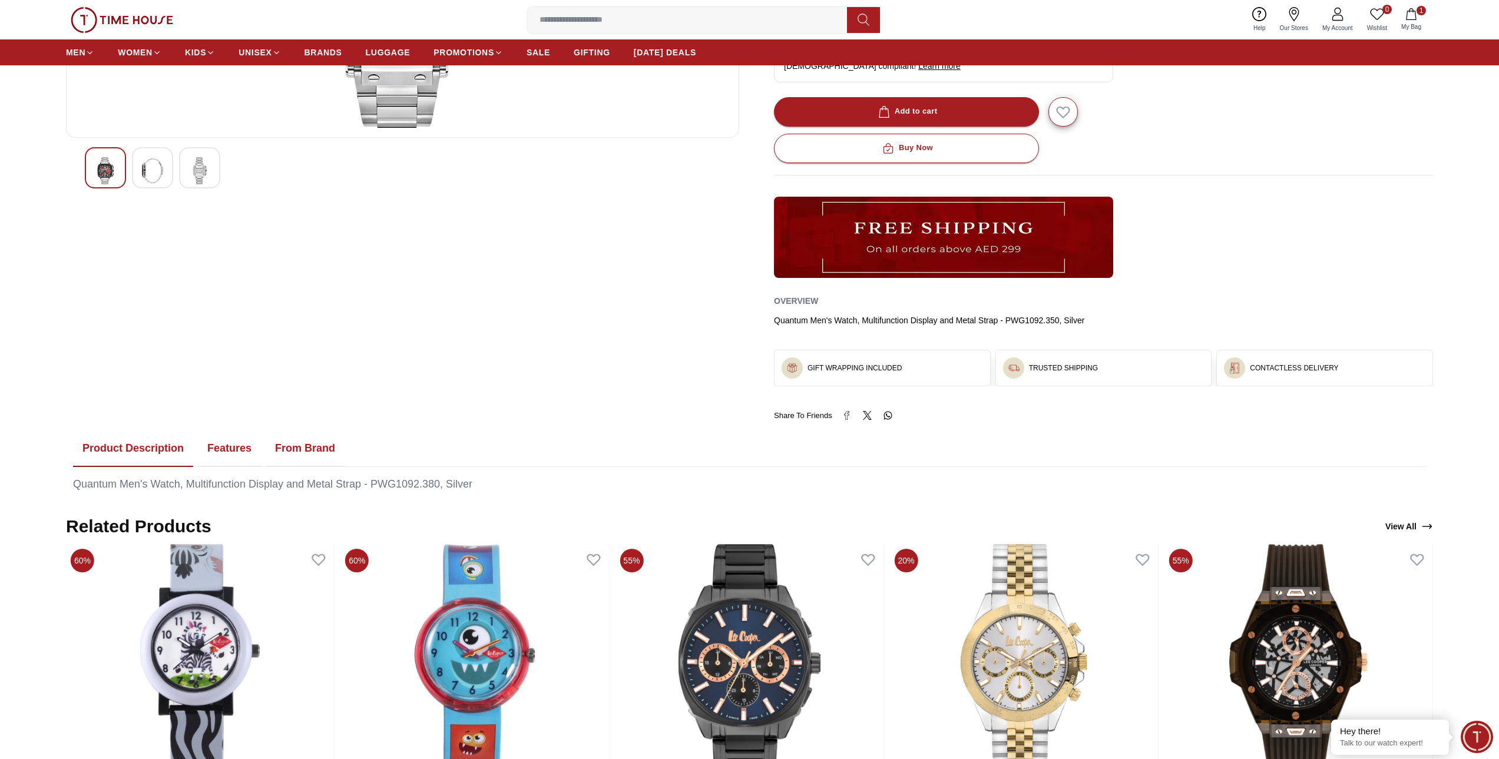
click at [227, 454] on button "Features" at bounding box center [229, 449] width 63 height 37
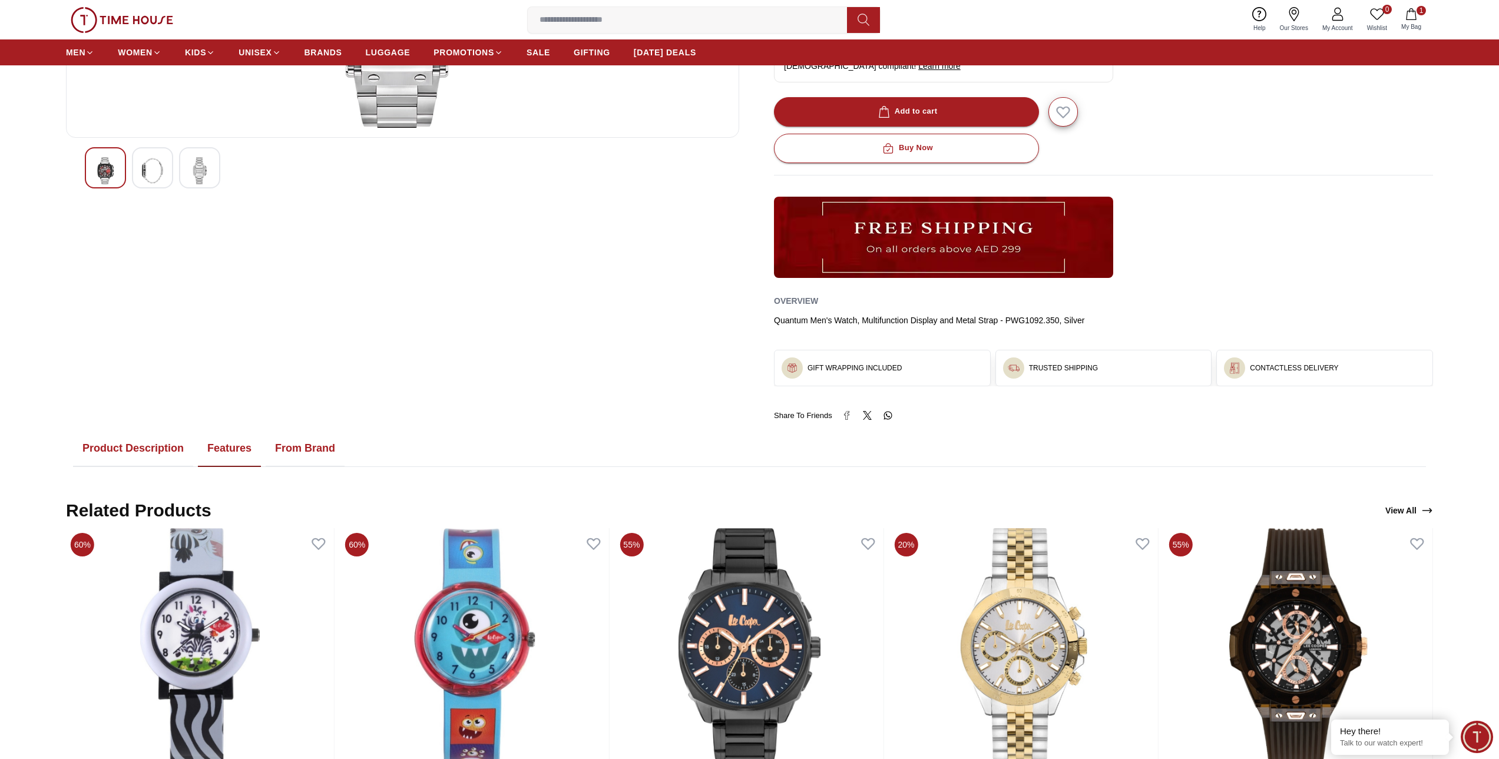
click at [297, 447] on button "From Brand" at bounding box center [305, 449] width 79 height 37
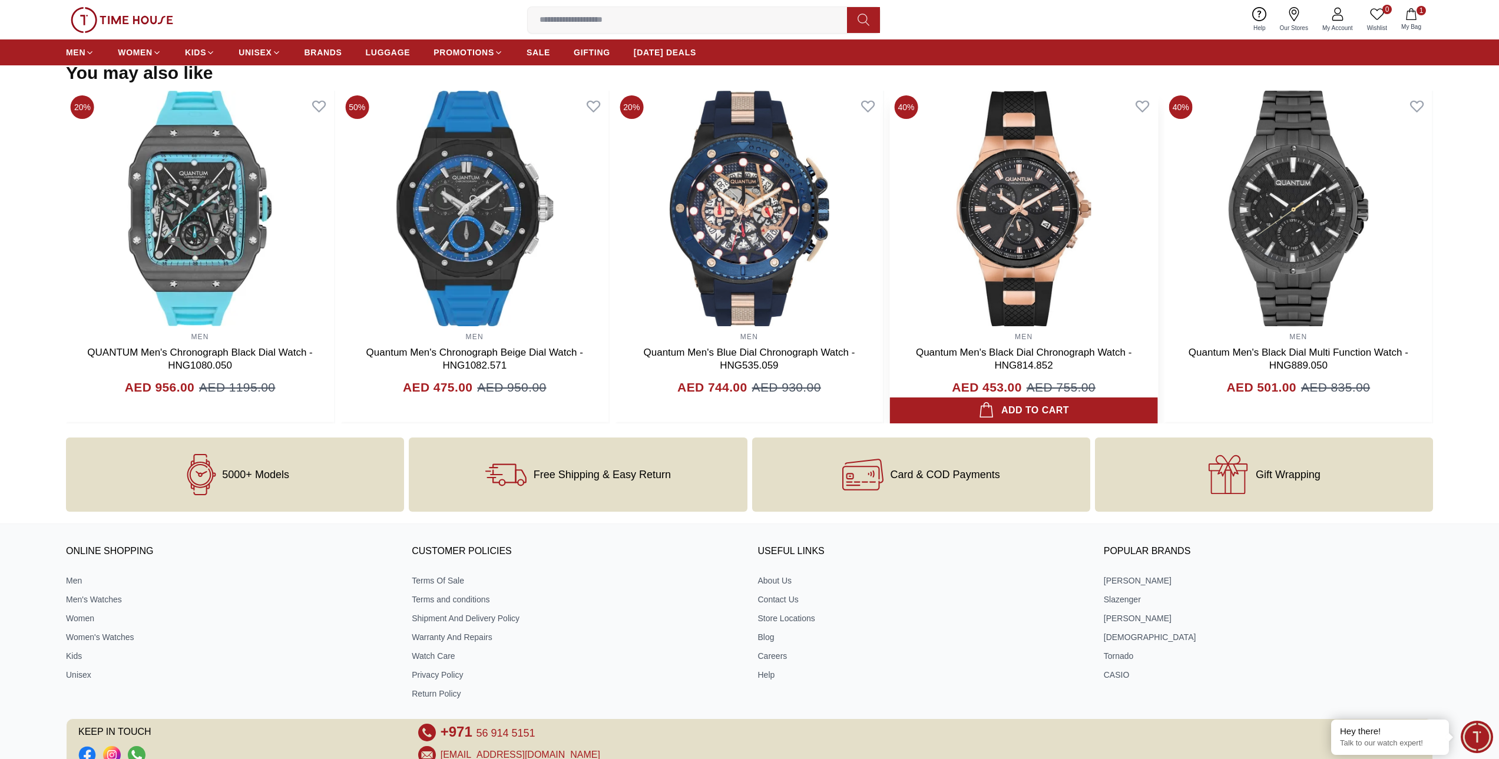
scroll to position [1708, 0]
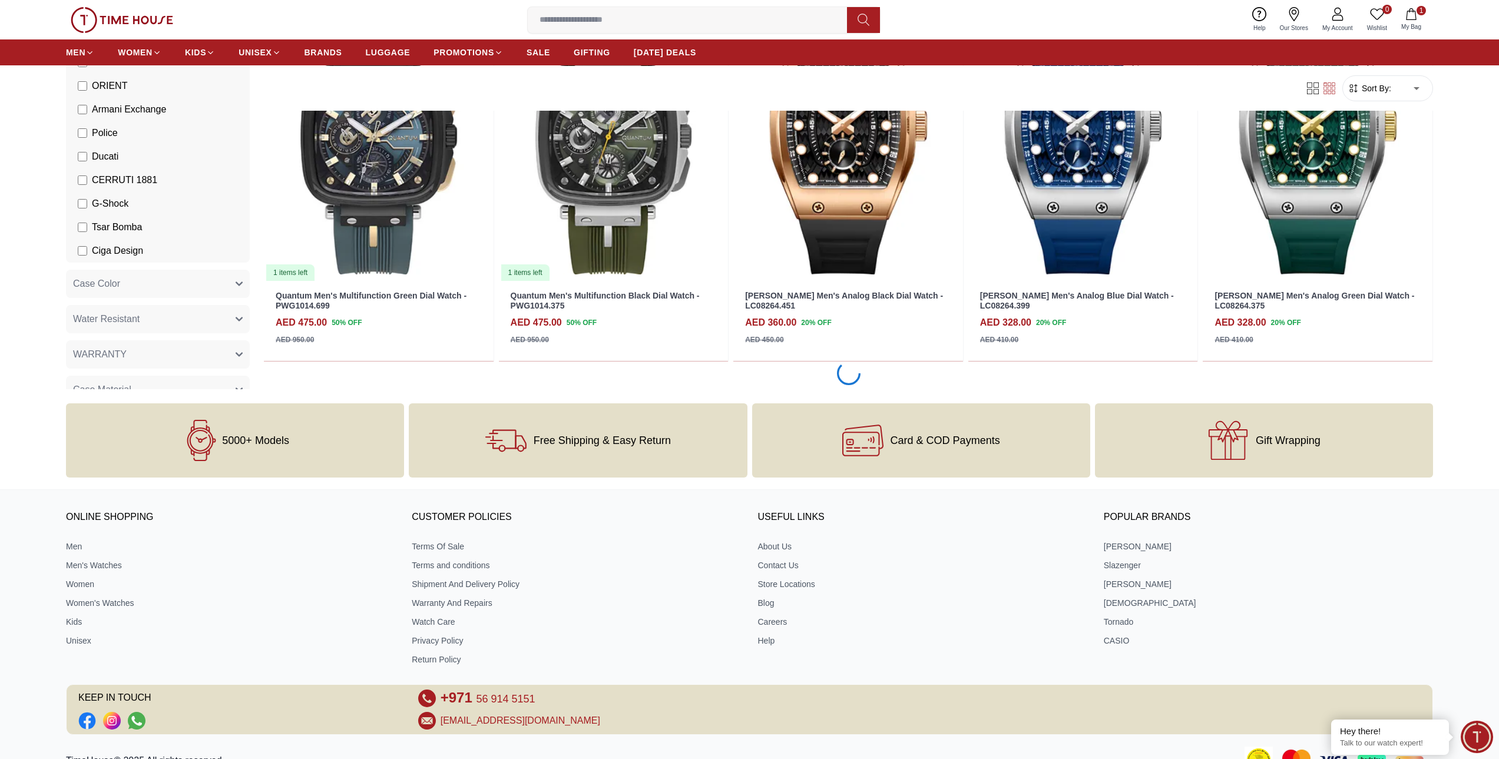
scroll to position [2911, 0]
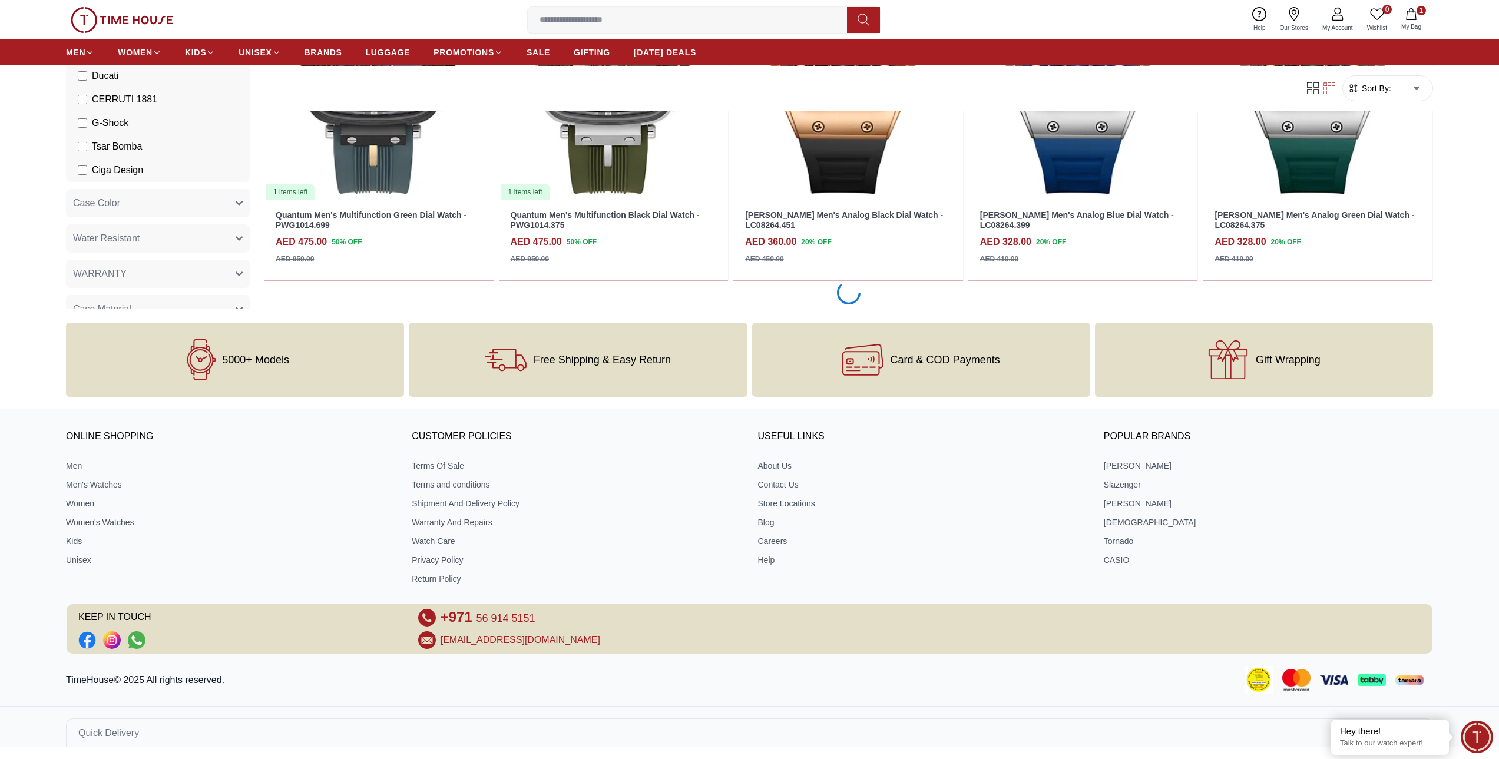
click at [104, 74] on span "Ducati" at bounding box center [105, 76] width 27 height 14
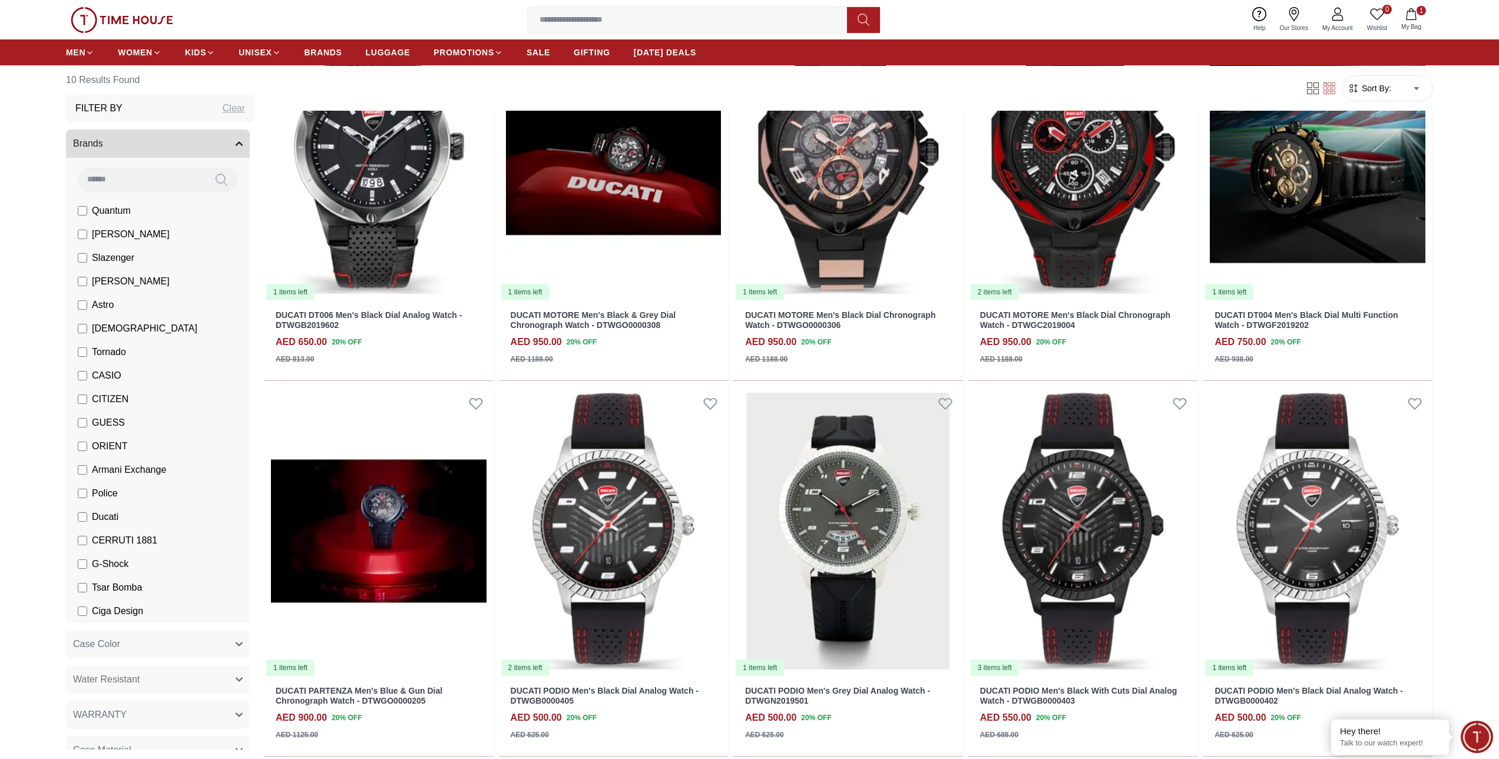
scroll to position [158, 0]
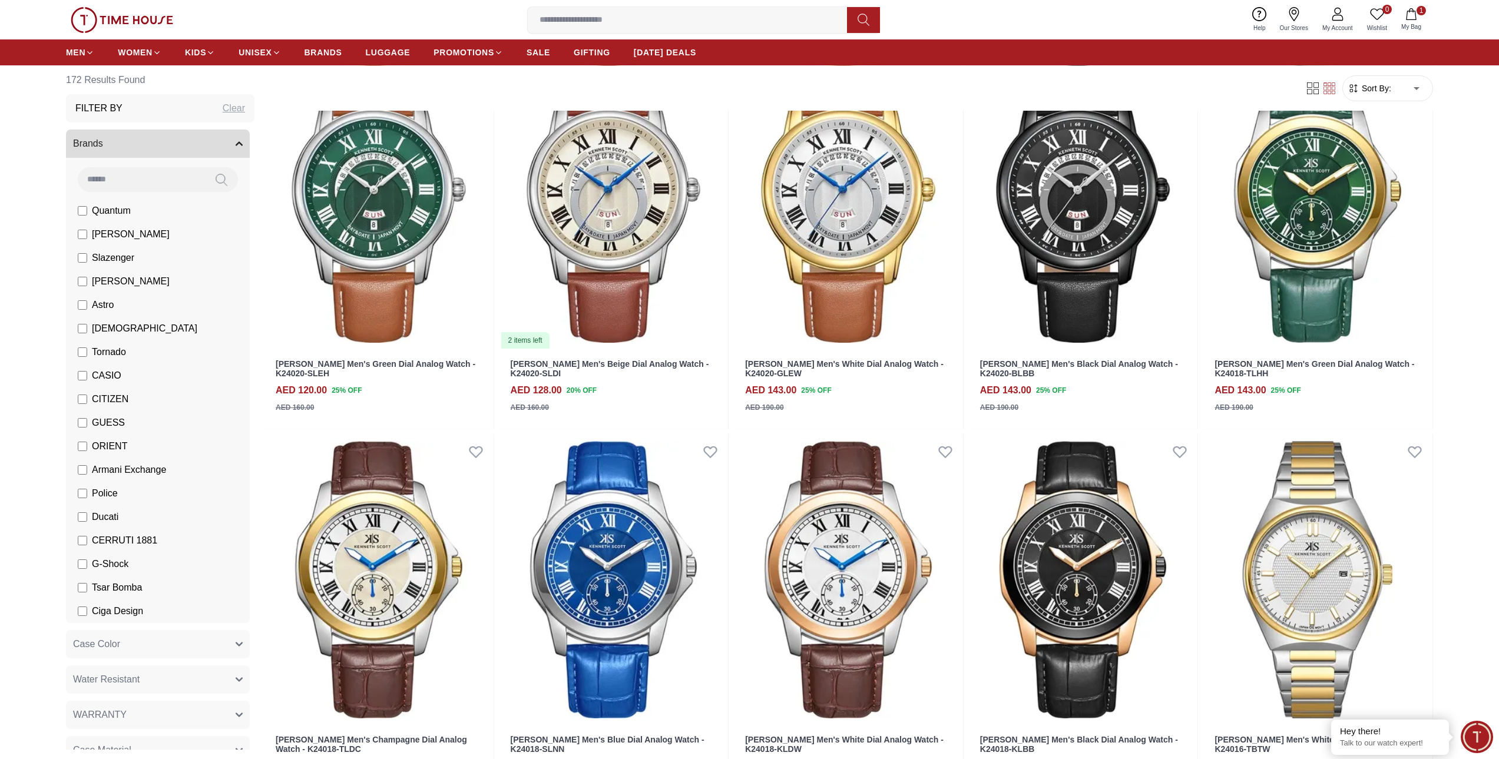
scroll to position [5477, 0]
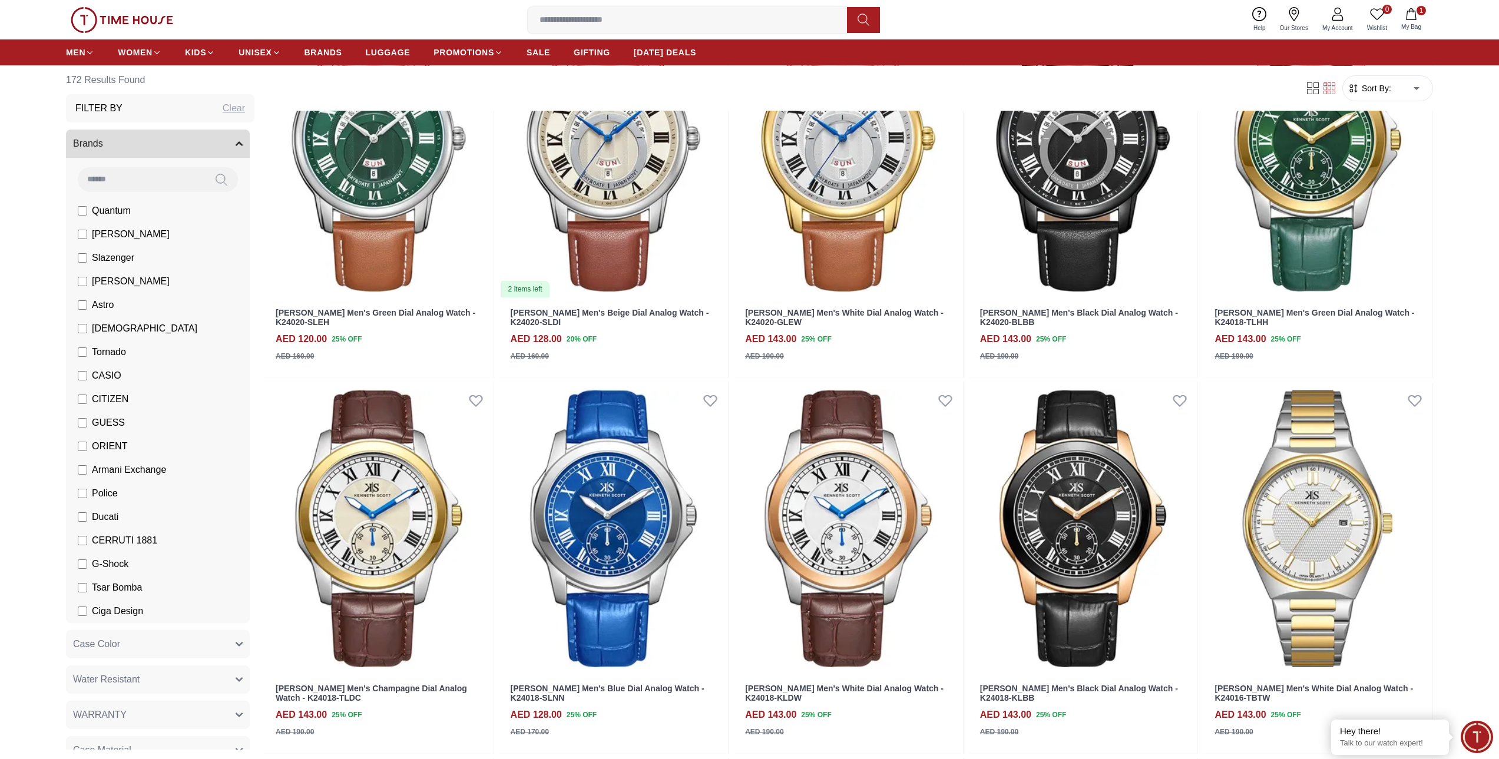
click at [180, 649] on button "Case Color" at bounding box center [158, 644] width 184 height 28
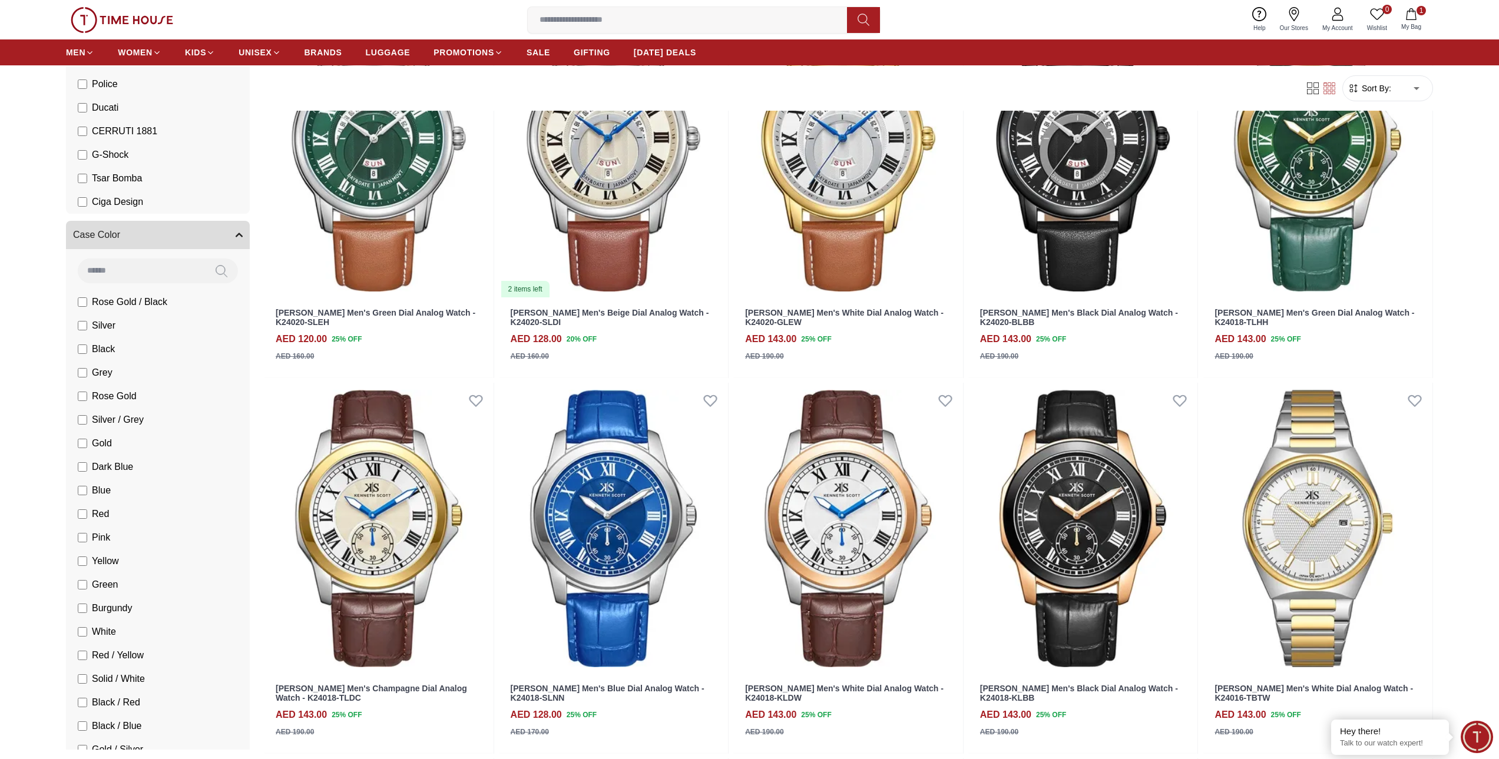
scroll to position [412, 0]
click at [101, 511] on span "Red" at bounding box center [100, 511] width 17 height 14
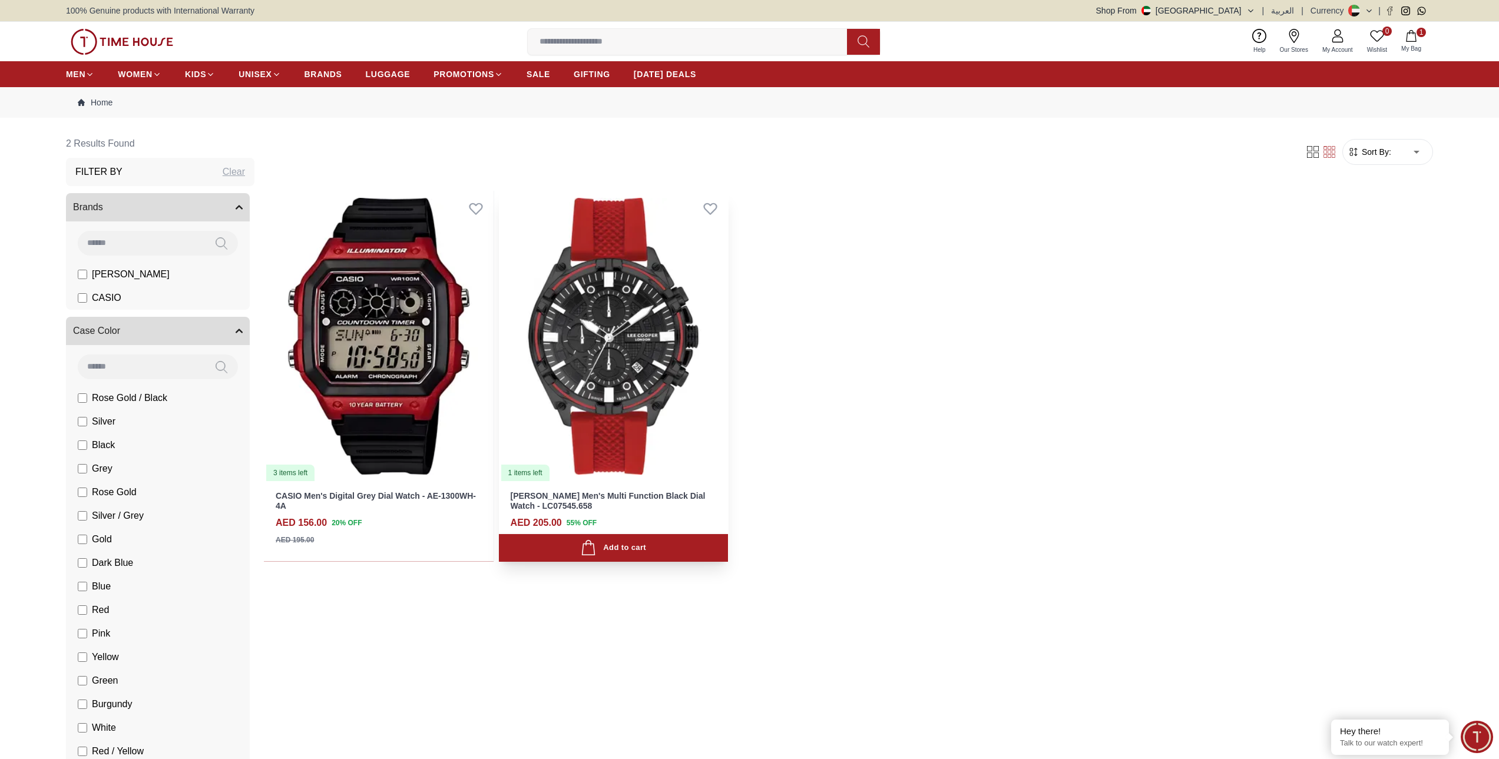
click at [634, 322] on img at bounding box center [614, 336] width 230 height 291
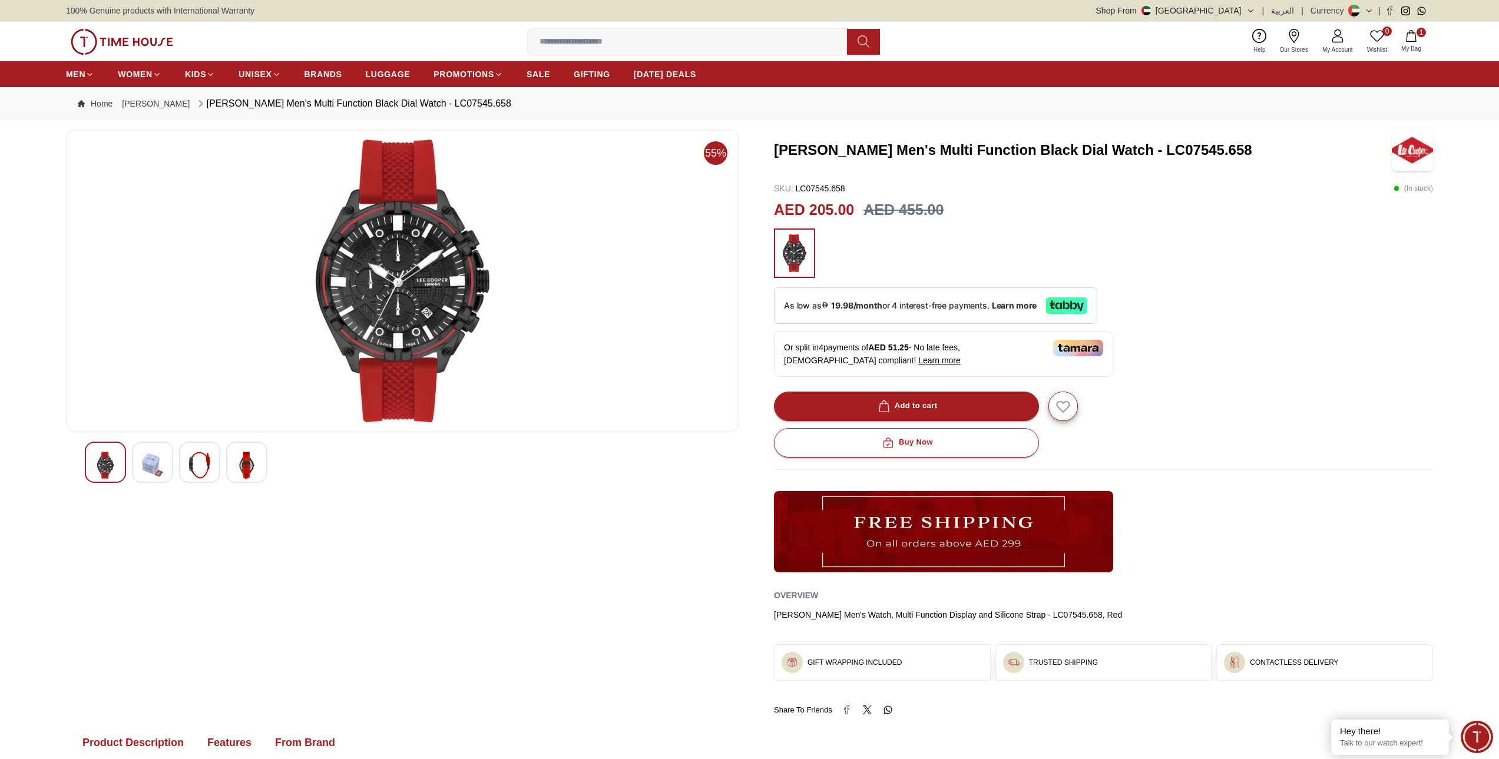
click at [145, 462] on img at bounding box center [152, 465] width 21 height 27
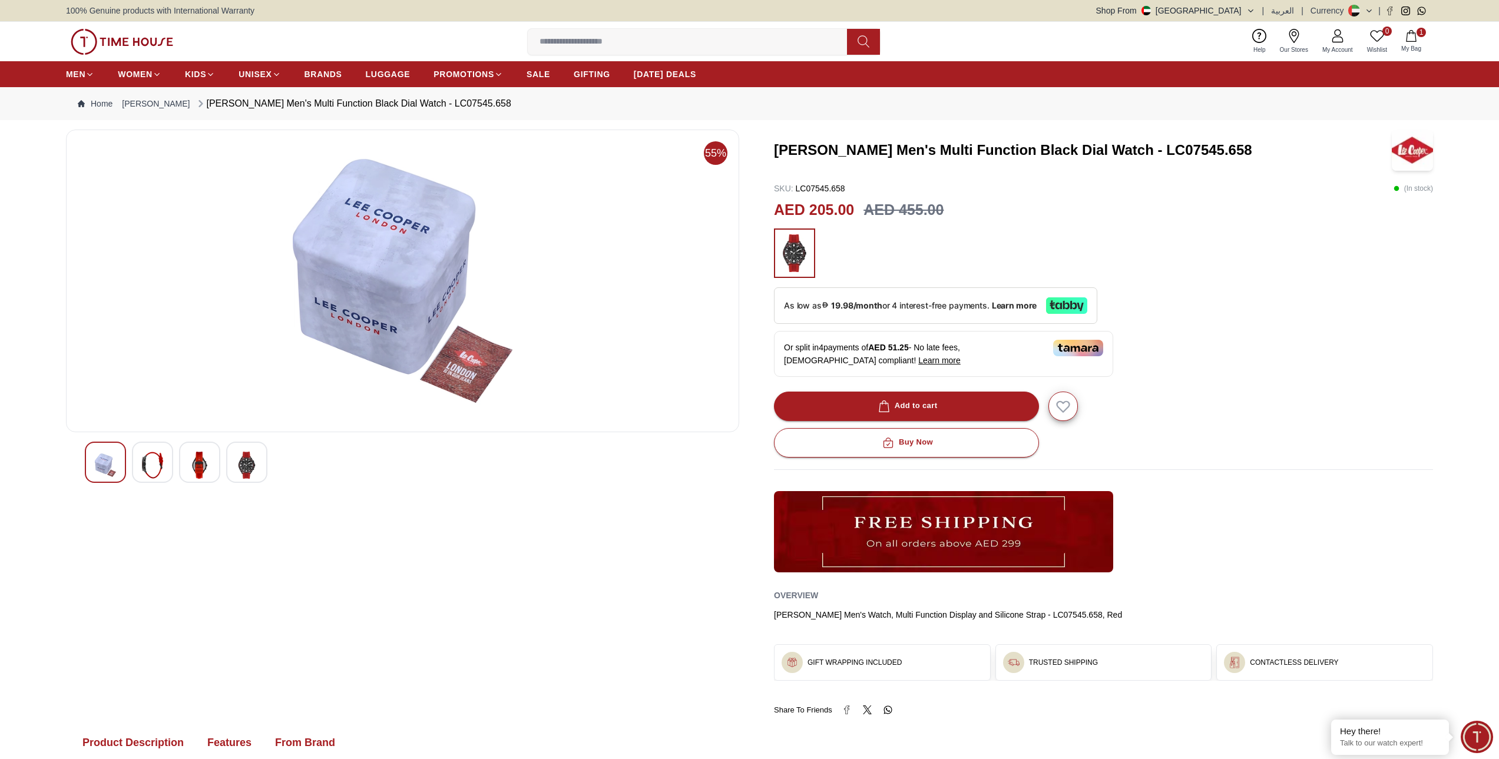
click at [194, 469] on img at bounding box center [199, 465] width 21 height 27
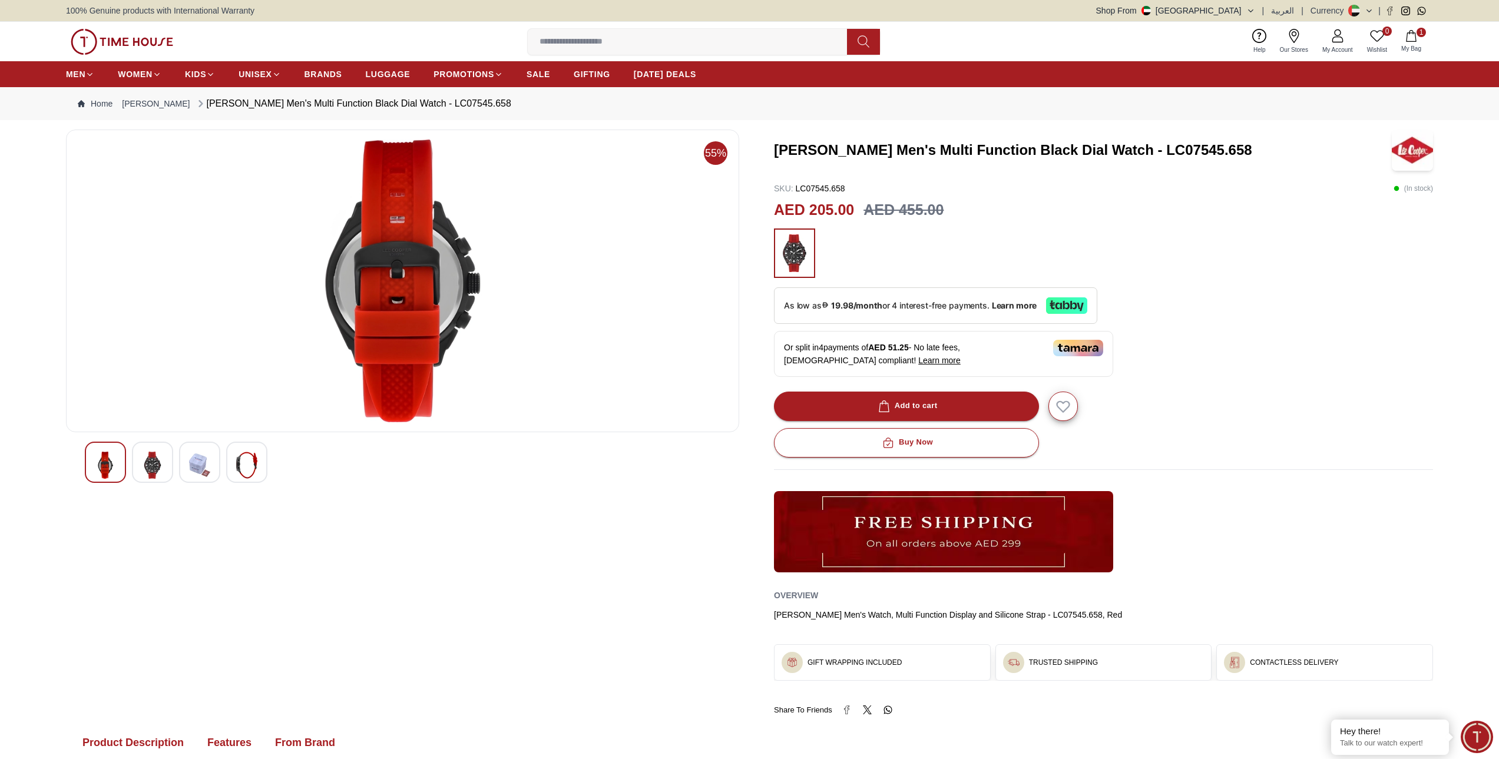
click at [251, 469] on img at bounding box center [246, 465] width 21 height 27
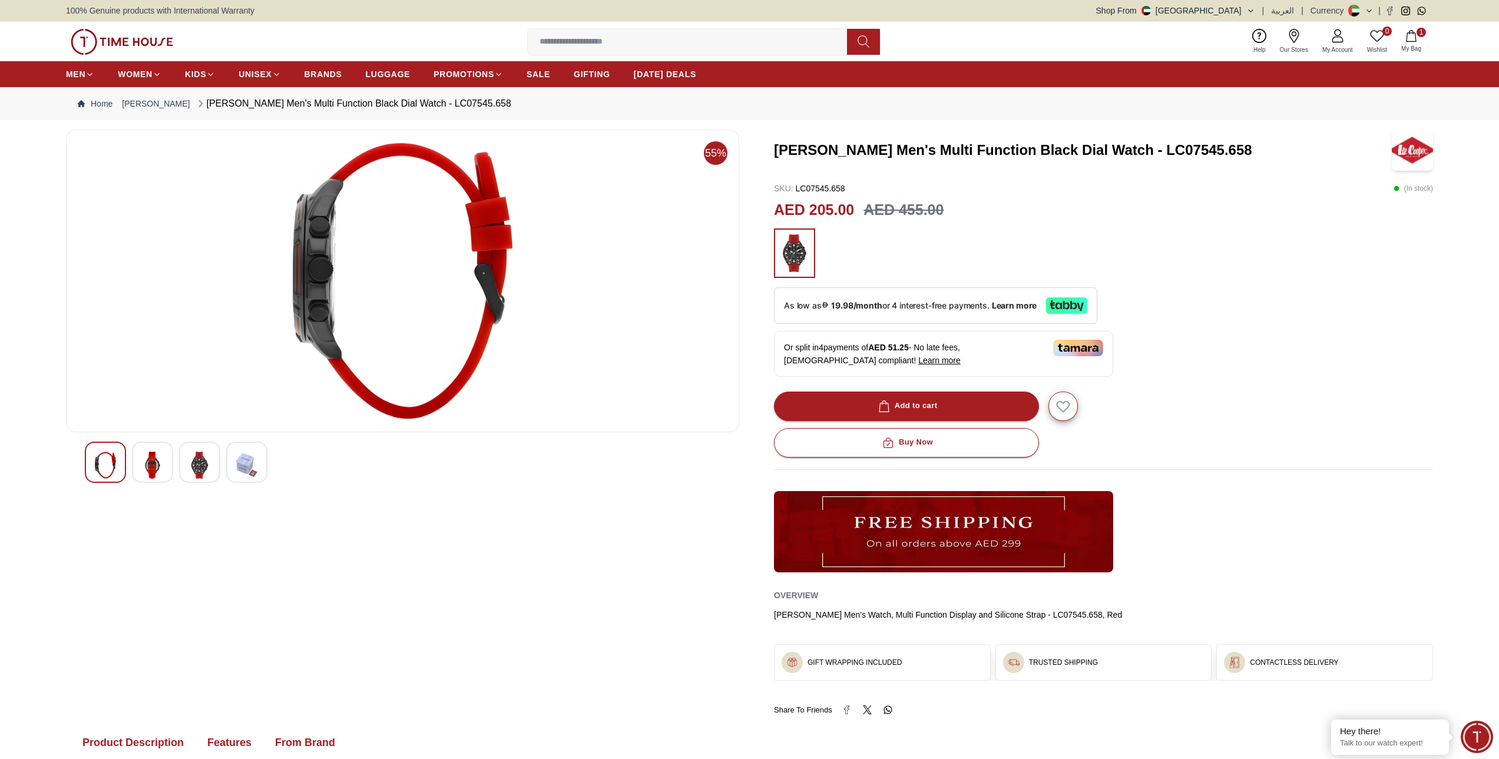
click at [116, 465] on div at bounding box center [105, 462] width 41 height 41
click at [200, 468] on img at bounding box center [199, 465] width 21 height 27
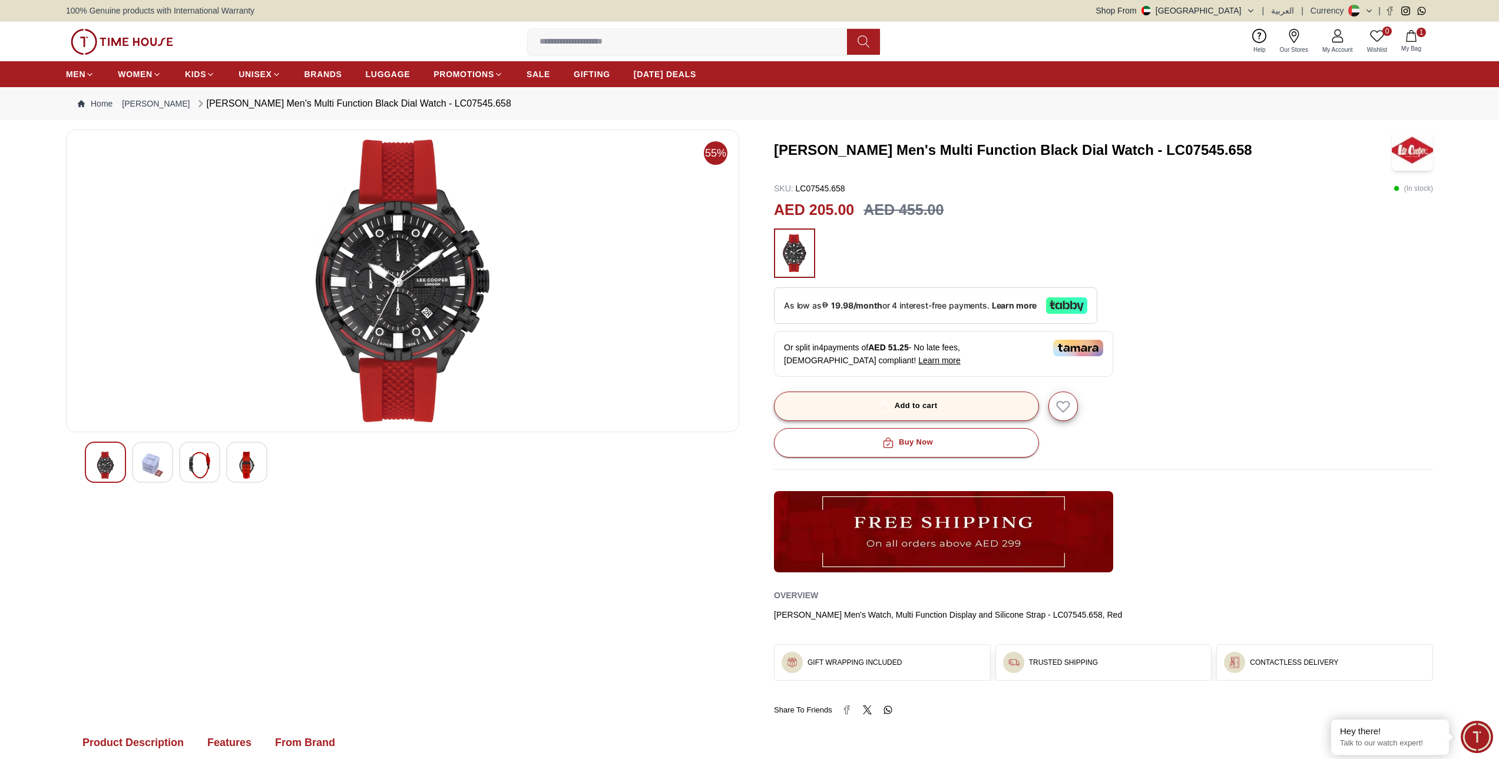
click at [942, 407] on button "Add to cart" at bounding box center [906, 406] width 265 height 29
click at [1412, 40] on icon "button" at bounding box center [1411, 36] width 12 height 12
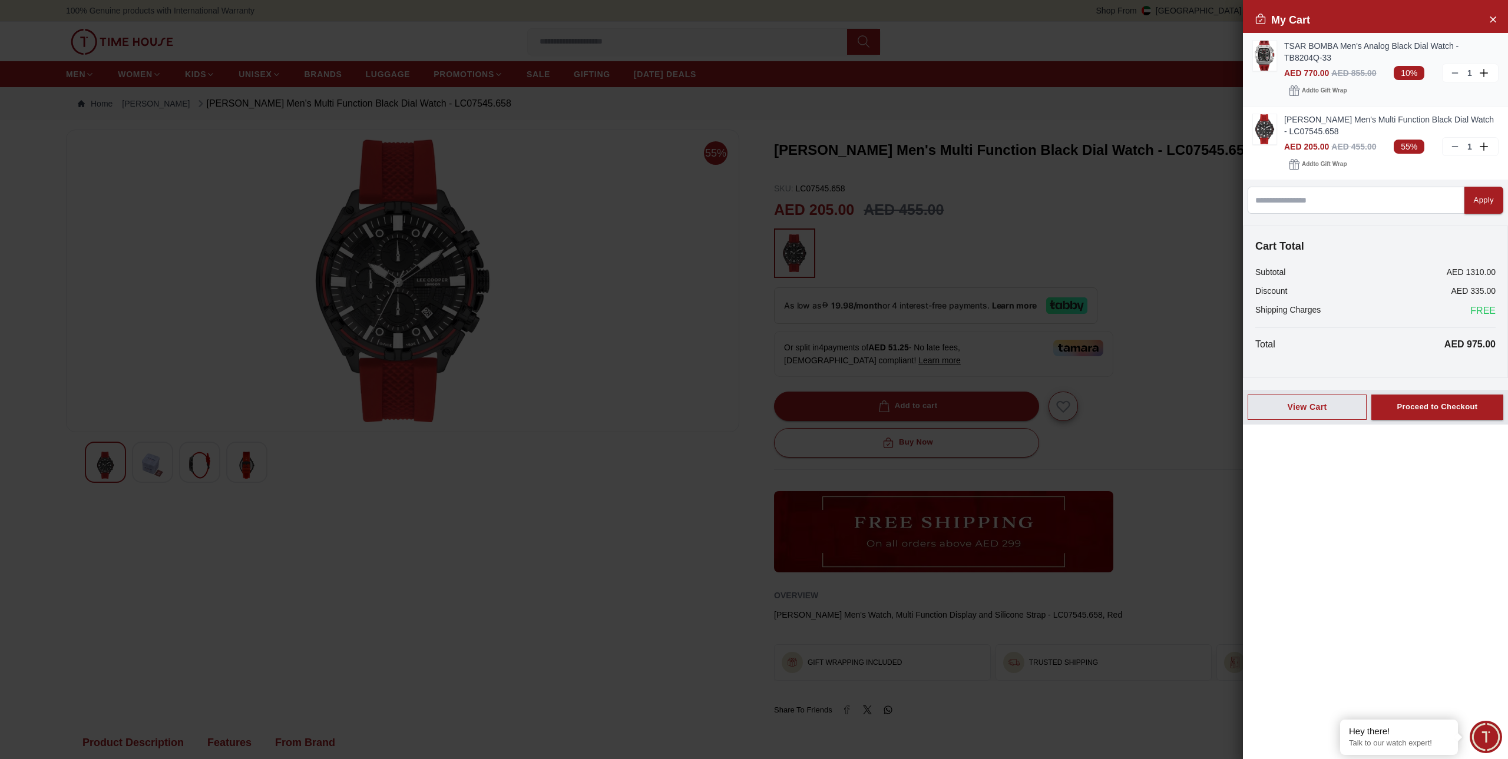
click at [1454, 72] on icon at bounding box center [1454, 72] width 9 height 9
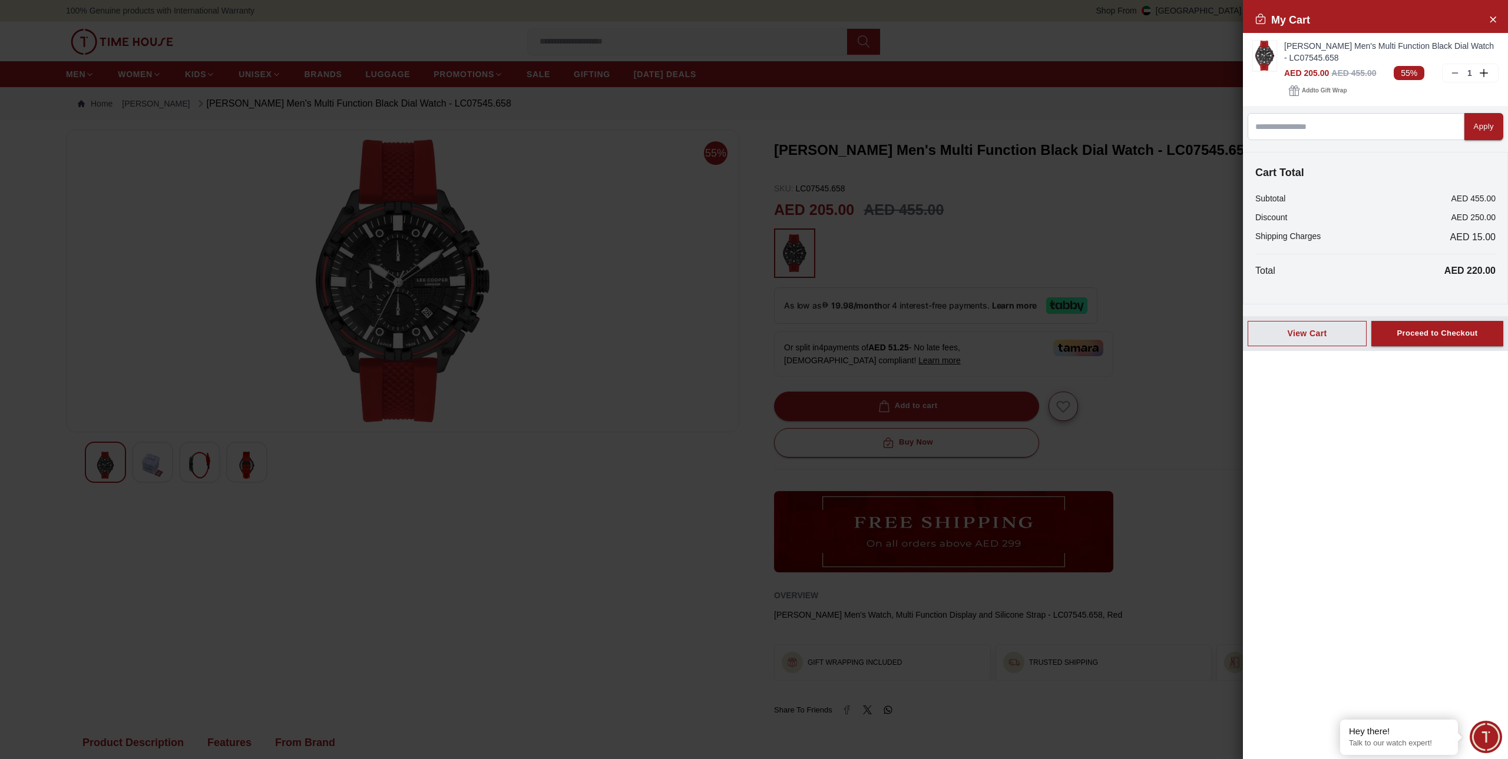
click at [641, 374] on div at bounding box center [754, 379] width 1508 height 759
click at [1317, 338] on div "View Cart" at bounding box center [1306, 333] width 99 height 12
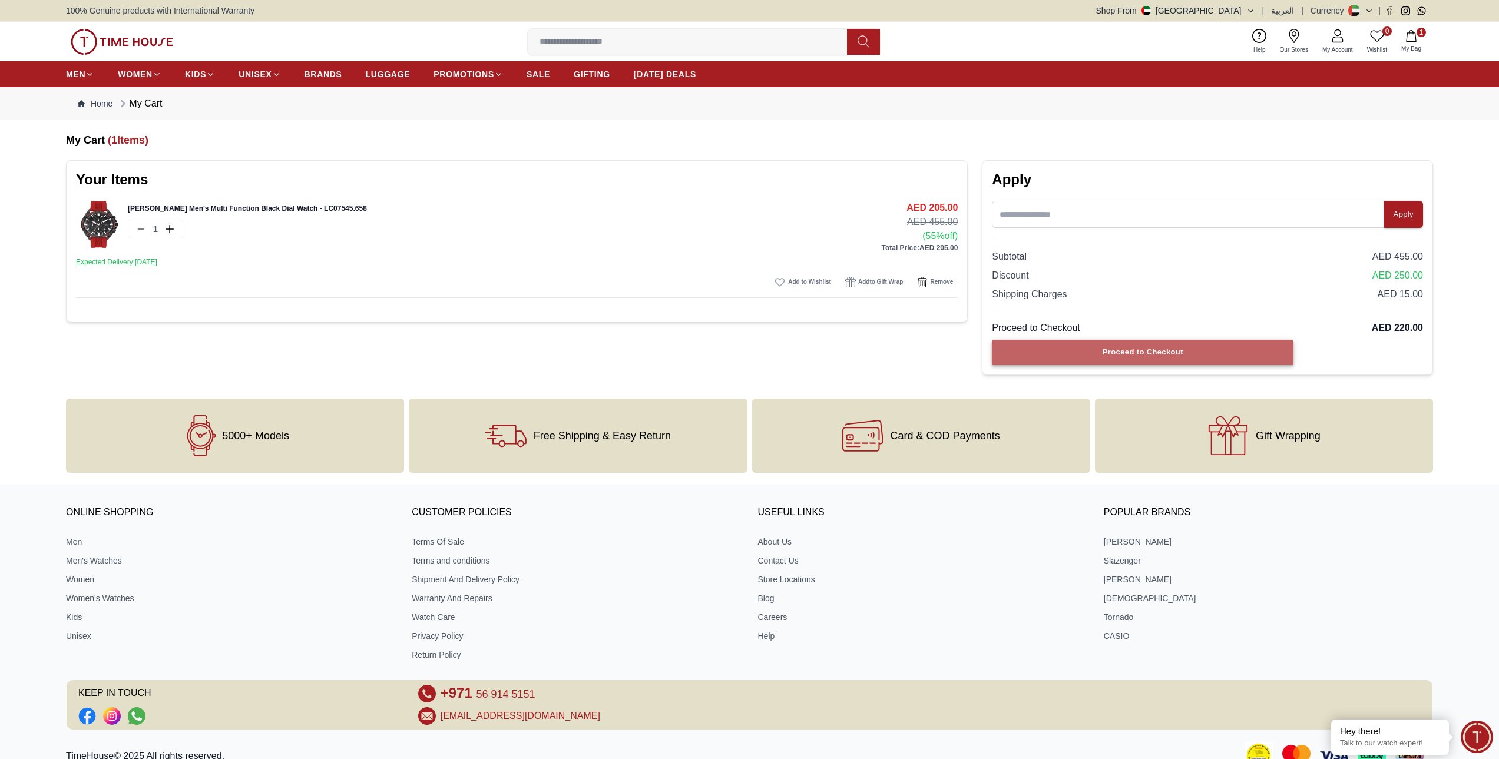
click at [1107, 352] on div "Proceed to Checkout" at bounding box center [1143, 353] width 81 height 14
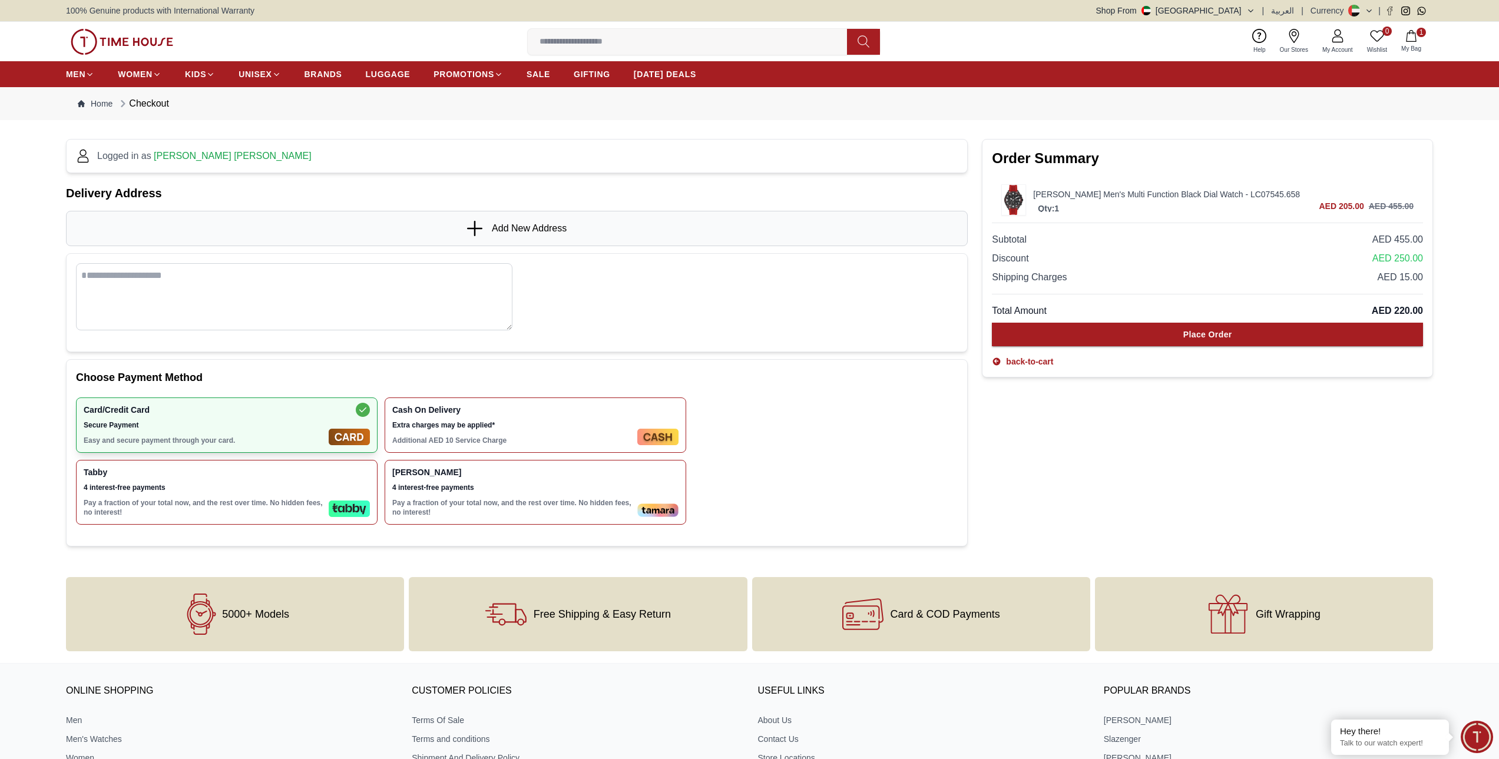
click at [300, 489] on span "4 interest-free payments" at bounding box center [204, 487] width 240 height 9
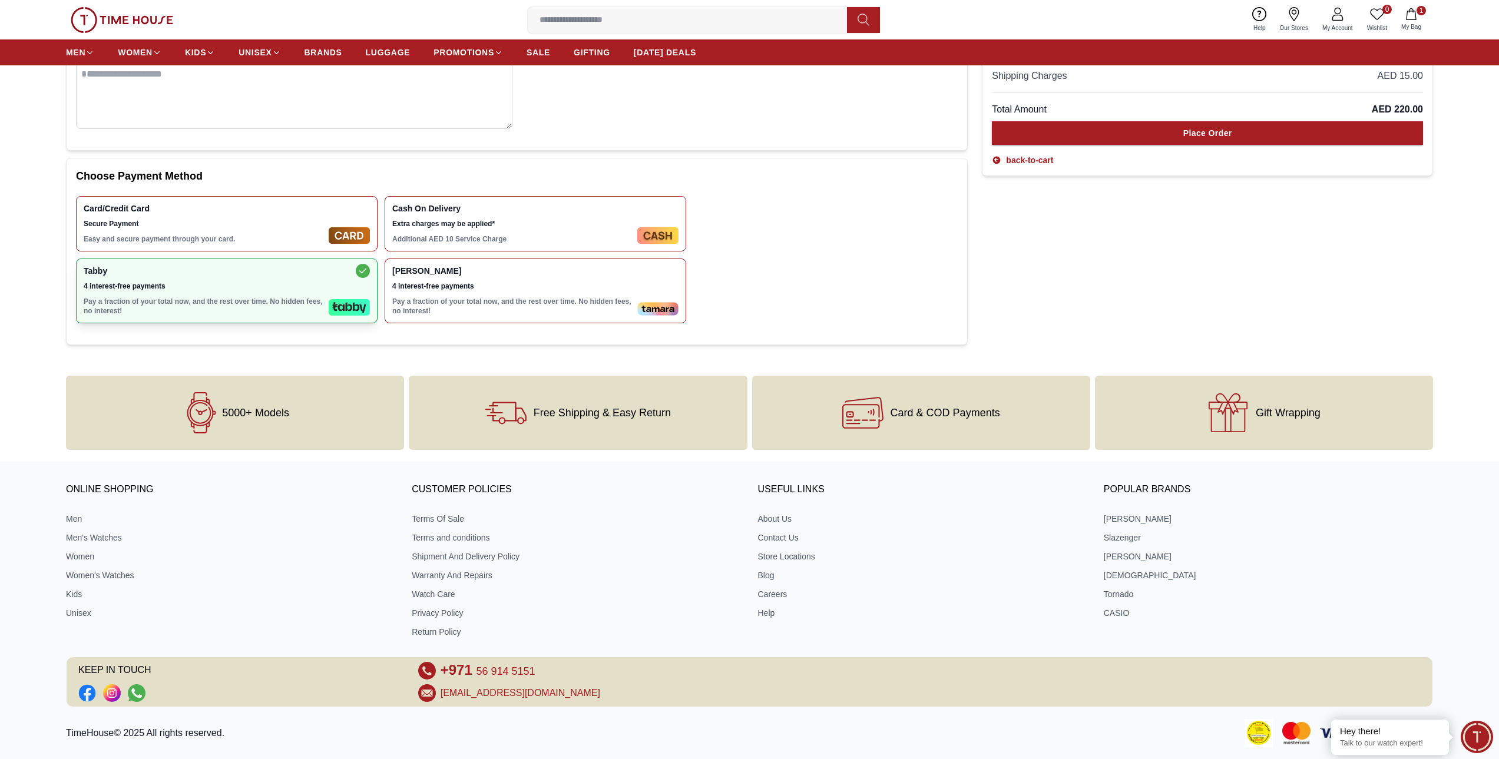
scroll to position [236, 0]
